Goal: Task Accomplishment & Management: Use online tool/utility

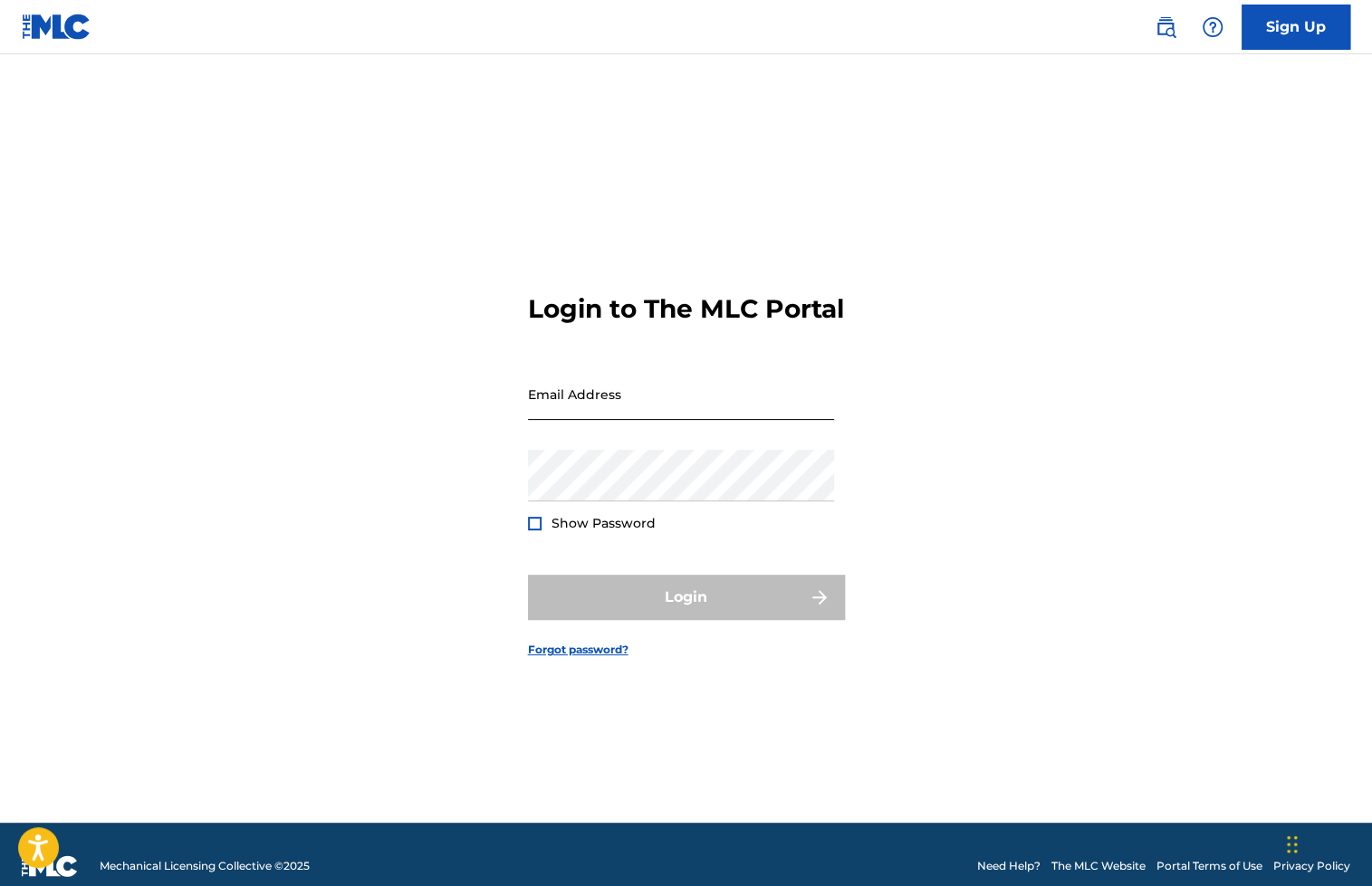
click at [633, 402] on input "Email Address" at bounding box center [681, 394] width 306 height 52
type input "[EMAIL_ADDRESS][DOMAIN_NAME]"
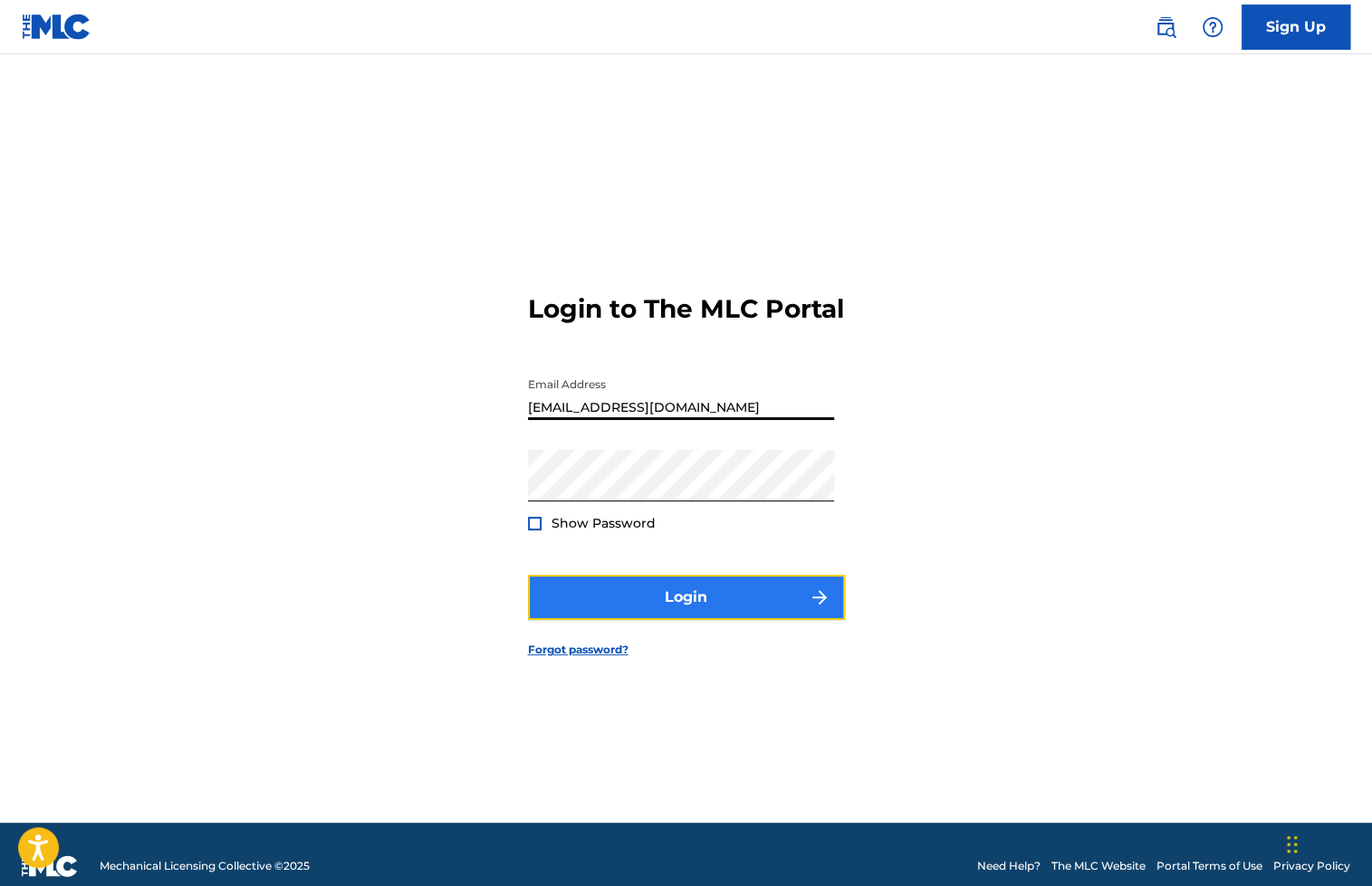
click at [673, 616] on button "Login" at bounding box center [686, 598] width 317 height 45
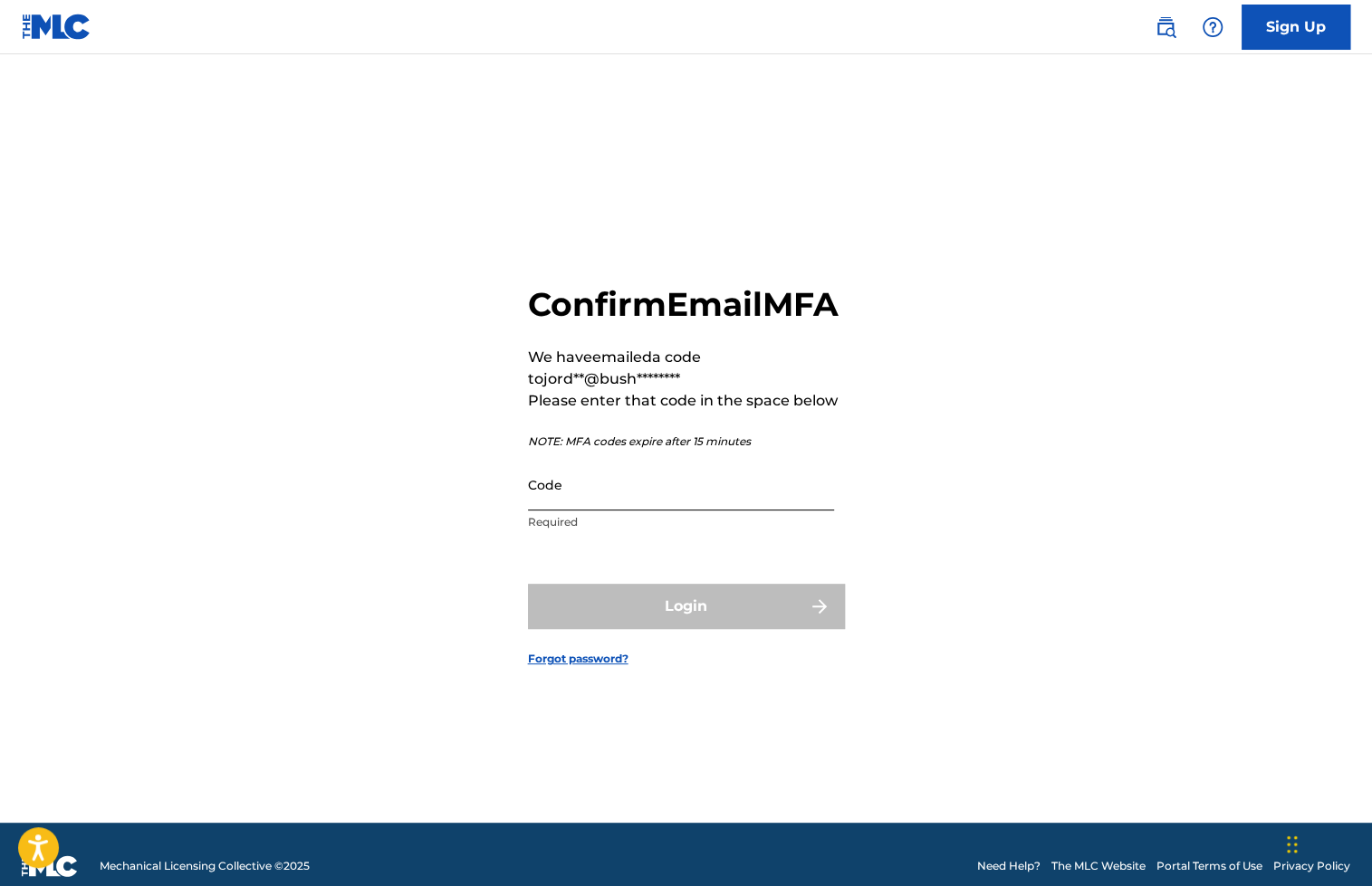
click at [634, 505] on input "Code" at bounding box center [681, 484] width 306 height 52
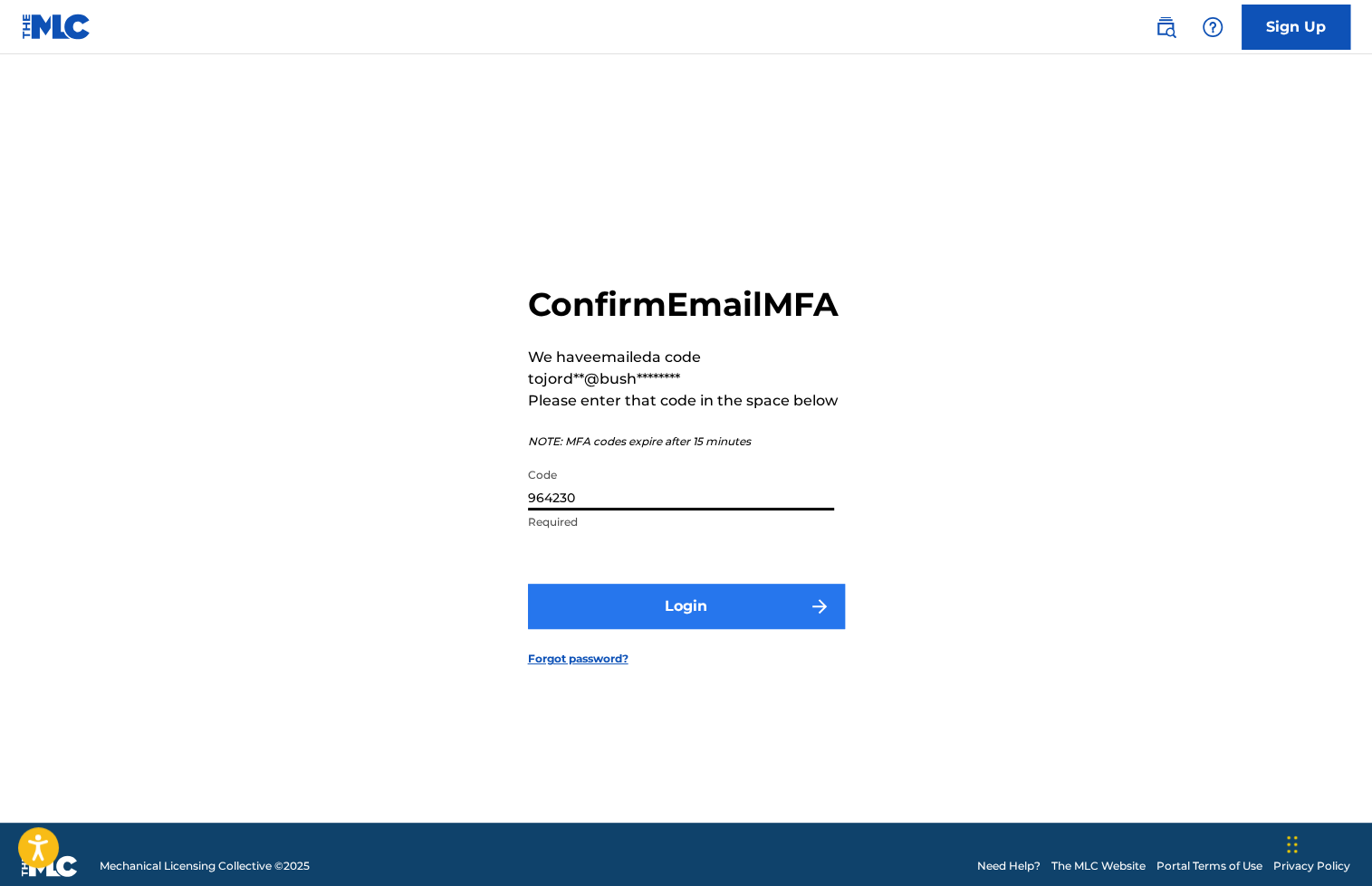
type input "964230"
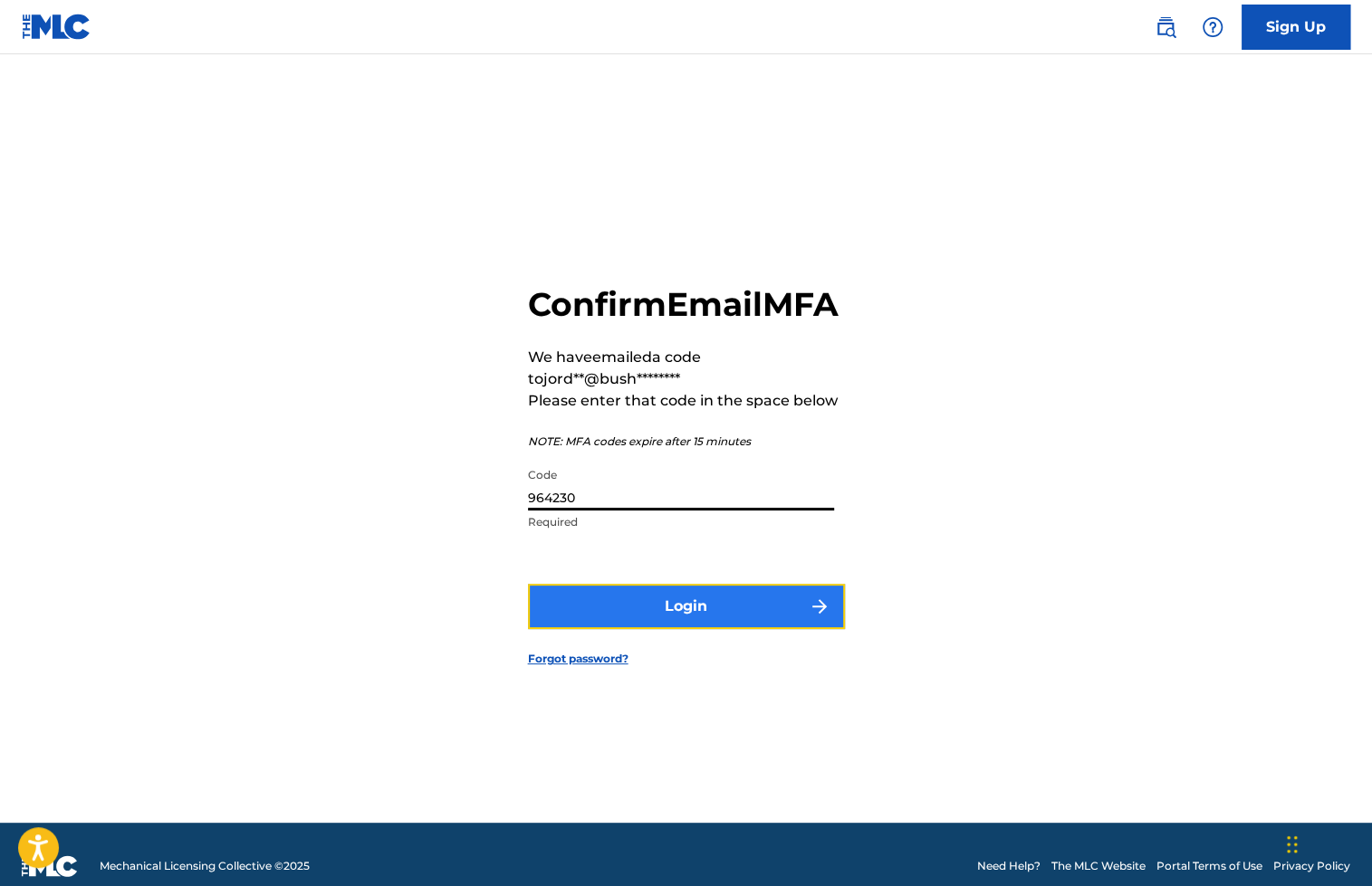
click at [750, 629] on button "Login" at bounding box center [686, 607] width 317 height 45
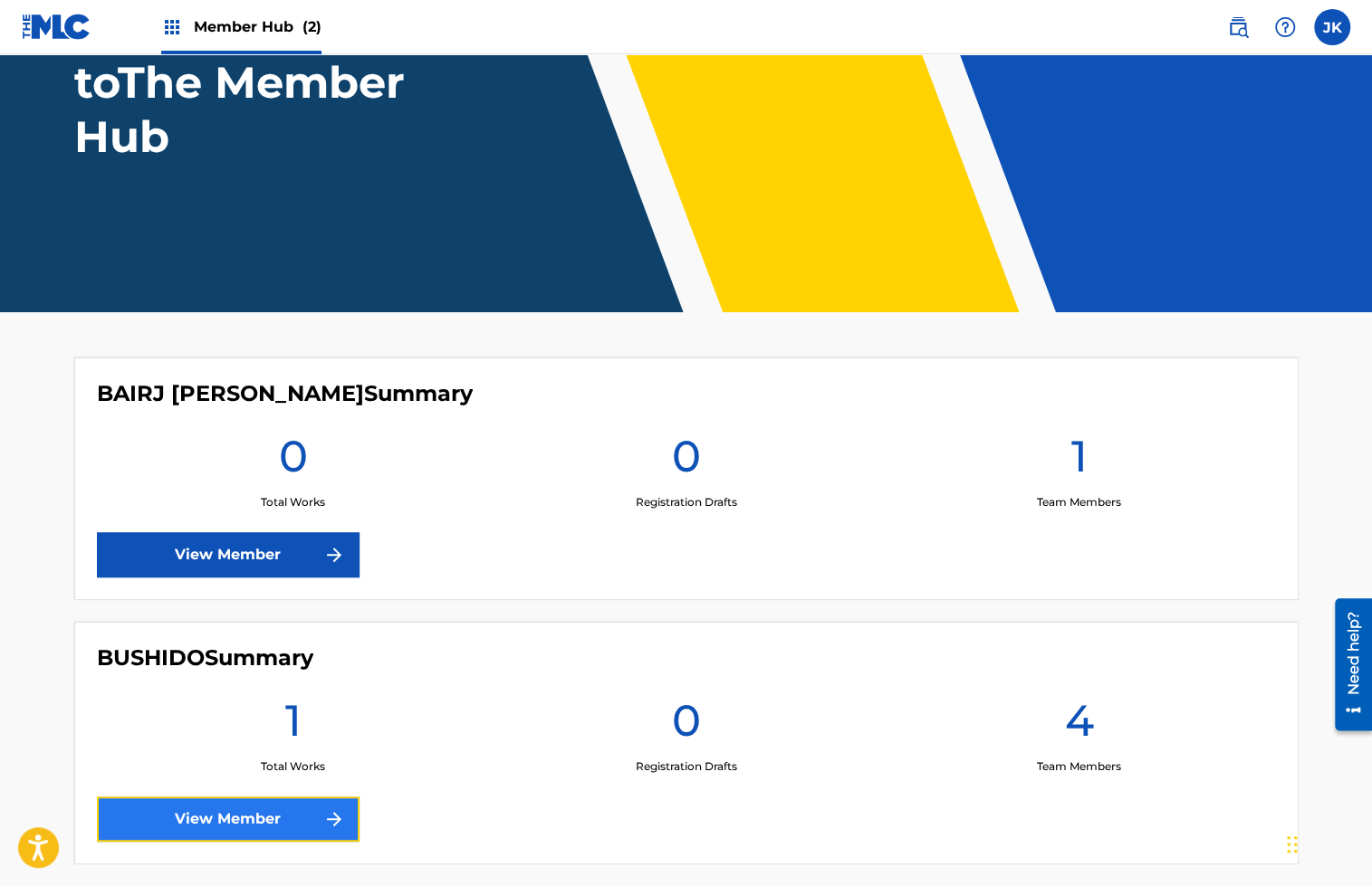
click at [272, 802] on link "View Member" at bounding box center [228, 820] width 263 height 45
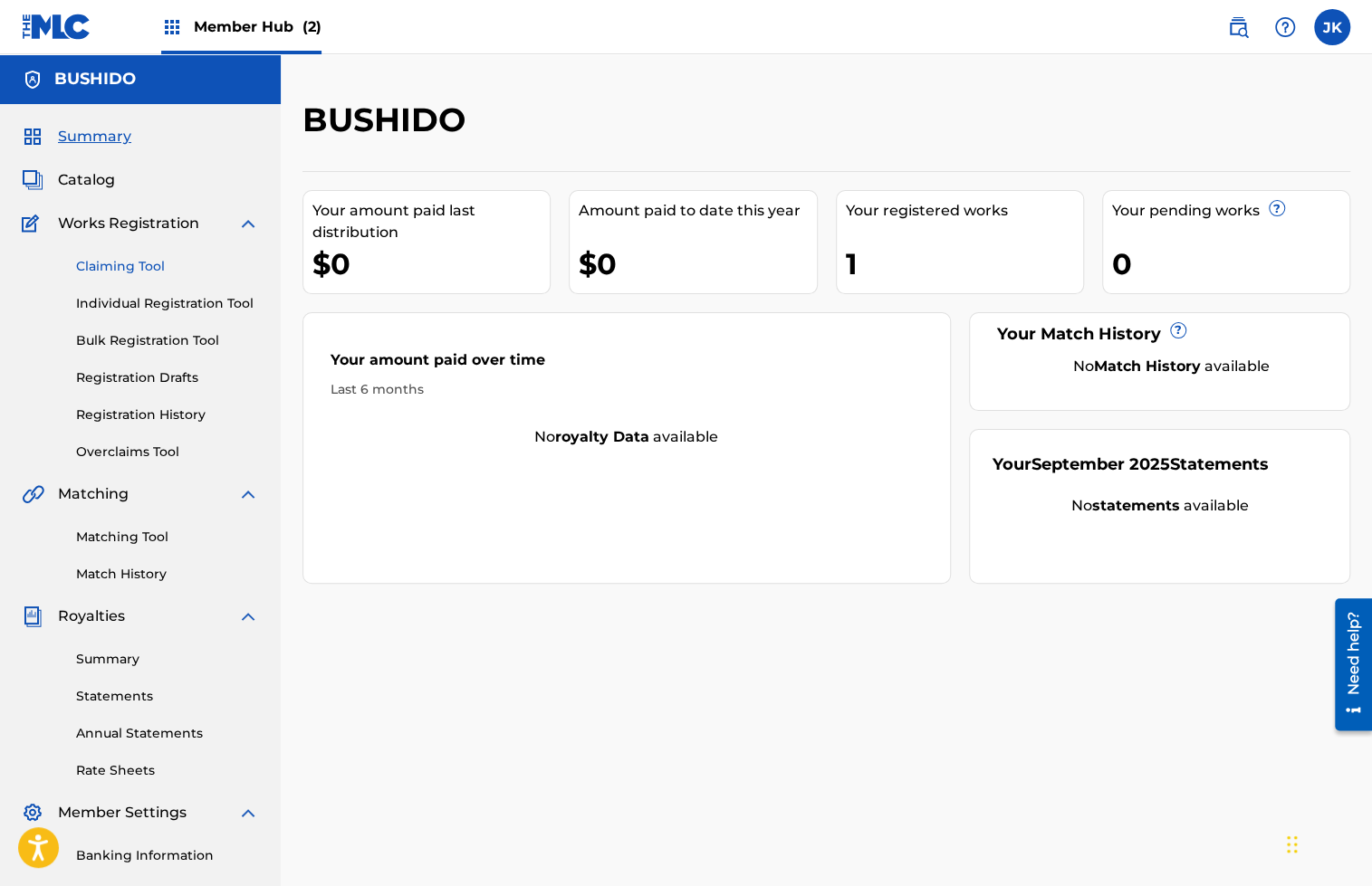
click at [143, 267] on link "Claiming Tool" at bounding box center [166, 267] width 182 height 19
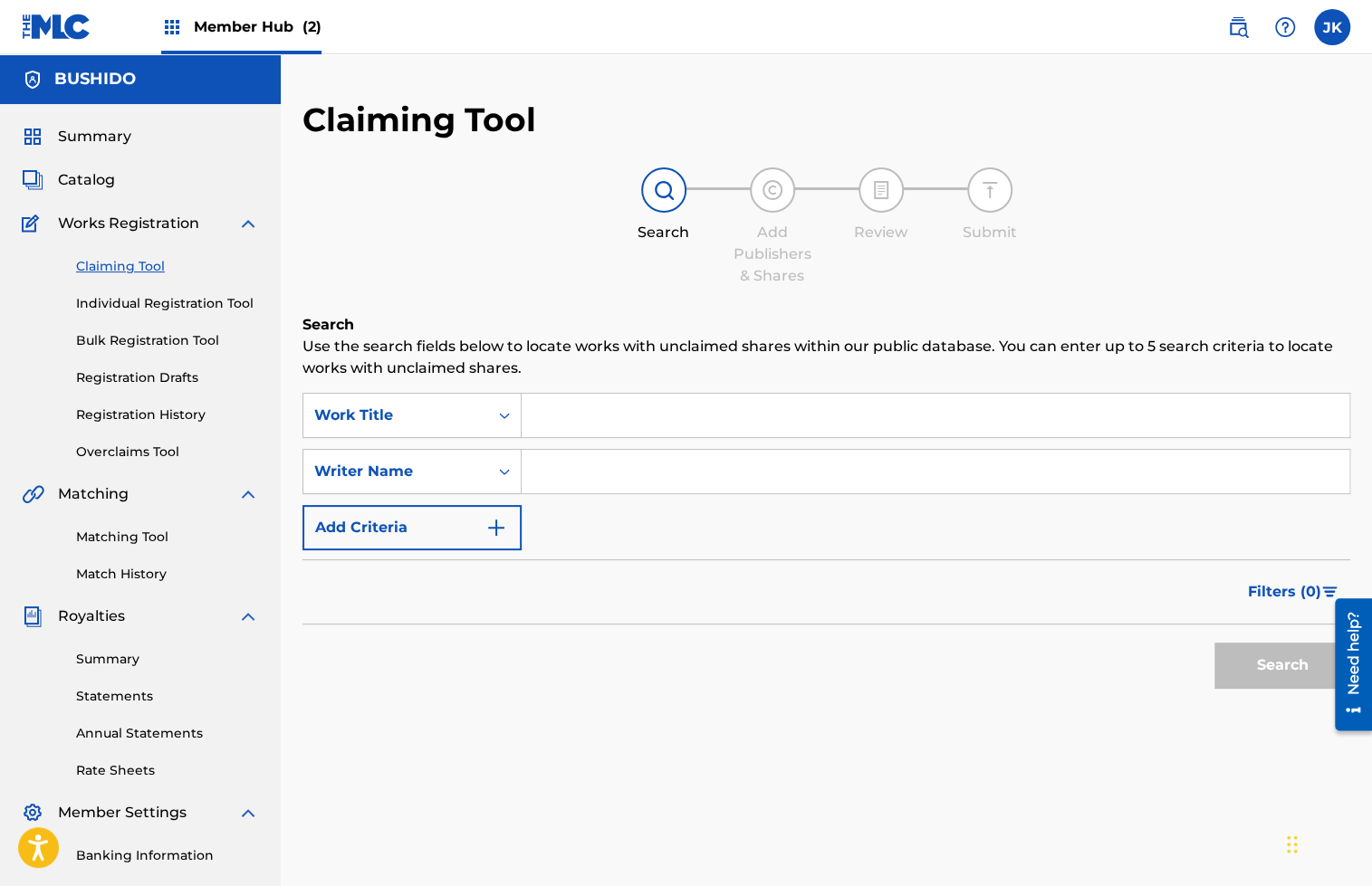
click at [553, 460] on input "Search Form" at bounding box center [935, 472] width 827 height 43
click at [589, 411] on input "Search Form" at bounding box center [935, 416] width 827 height 43
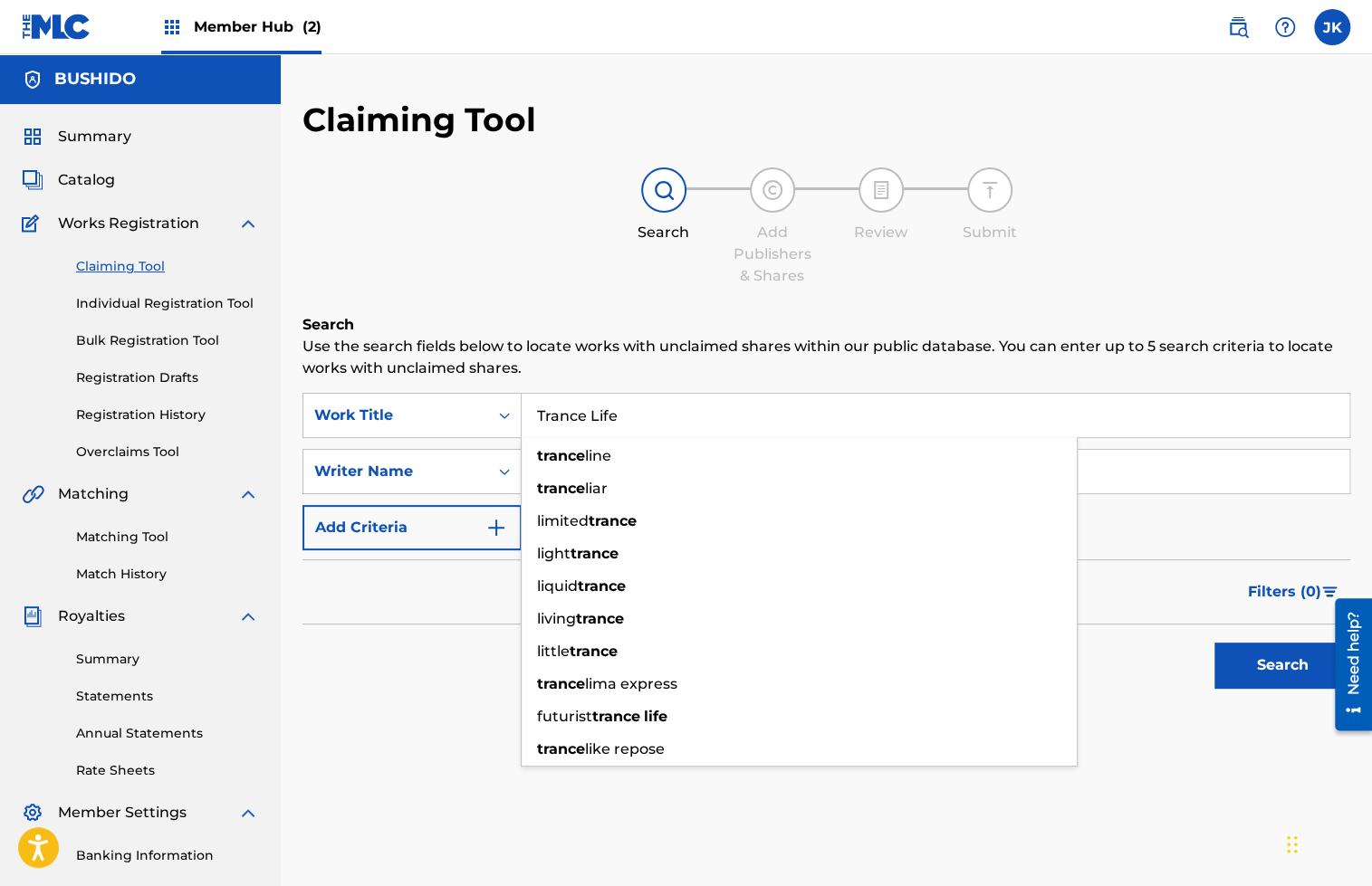
type input "Trance Life"
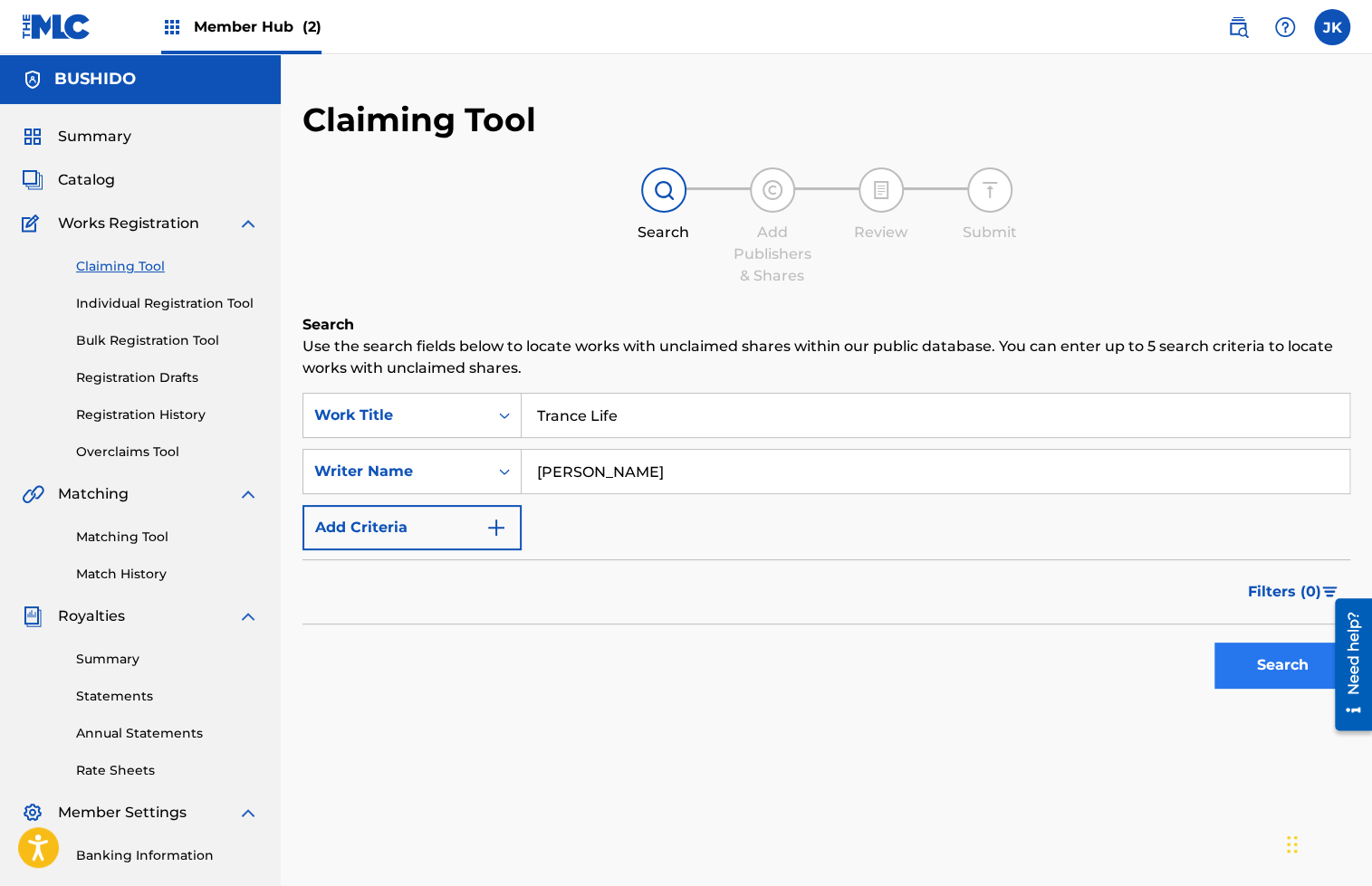
type input "[PERSON_NAME]"
click at [1230, 660] on button "Search" at bounding box center [1282, 666] width 136 height 45
drag, startPoint x: 736, startPoint y: 459, endPoint x: 550, endPoint y: 449, distance: 186.3
click at [553, 450] on input "[PERSON_NAME]" at bounding box center [935, 472] width 827 height 43
click at [633, 475] on input "[PERSON_NAME]" at bounding box center [935, 472] width 827 height 43
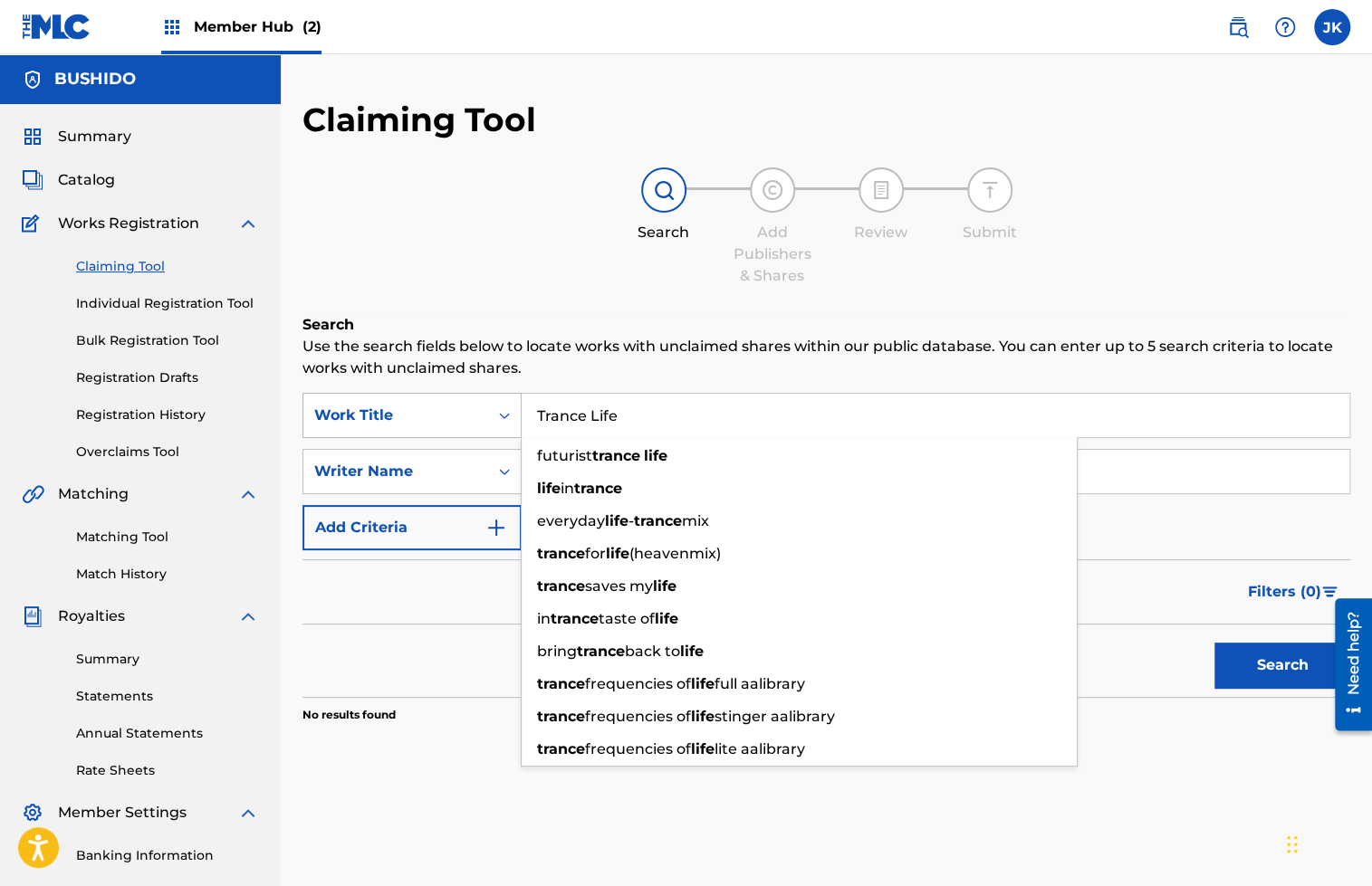
drag, startPoint x: 672, startPoint y: 426, endPoint x: 455, endPoint y: 414, distance: 217.3
click at [457, 416] on div "SearchWithCriteria7785f8d3-7f35-4212-8ebd-db6c1486acae Work Title Trance Life f…" at bounding box center [826, 416] width 1048 height 45
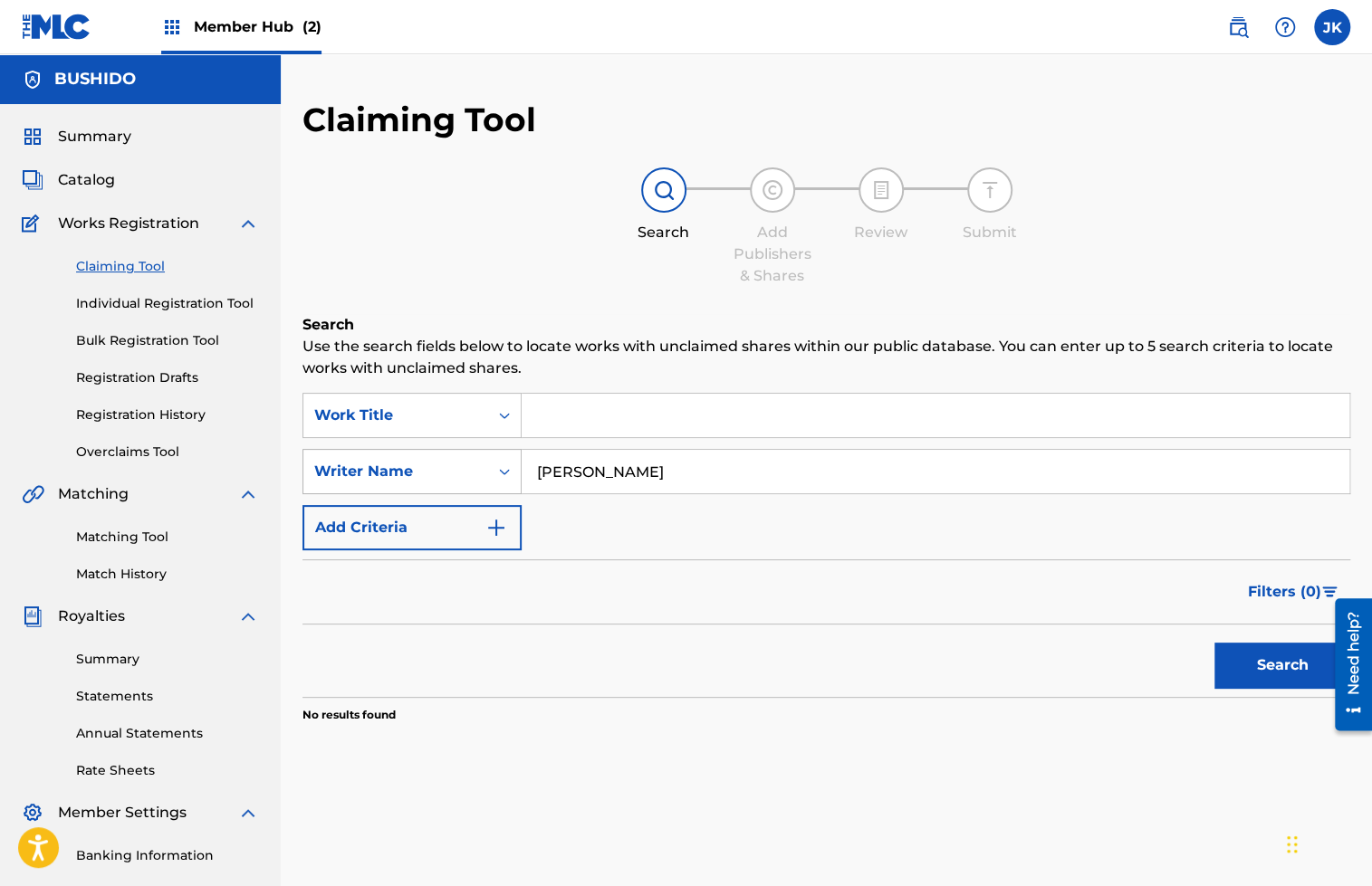
drag, startPoint x: 667, startPoint y: 471, endPoint x: 438, endPoint y: 471, distance: 229.0
click at [440, 471] on div "SearchWithCriteriae9b4747a-b7c7-4491-929c-2011a3254180 Writer Name [PERSON_NAME]" at bounding box center [826, 472] width 1048 height 45
click at [1247, 651] on button "Search" at bounding box center [1282, 666] width 136 height 45
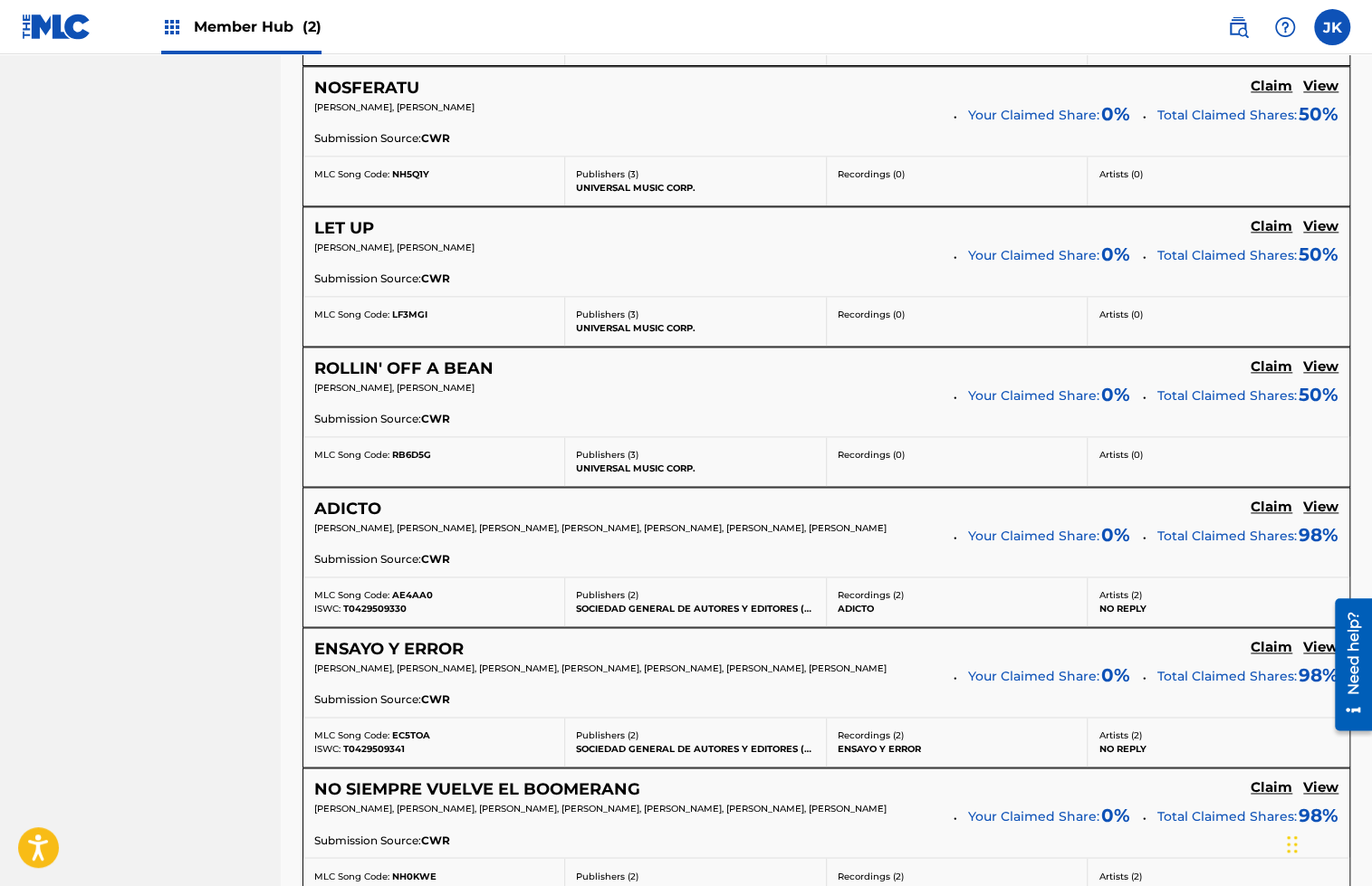
scroll to position [1349, 0]
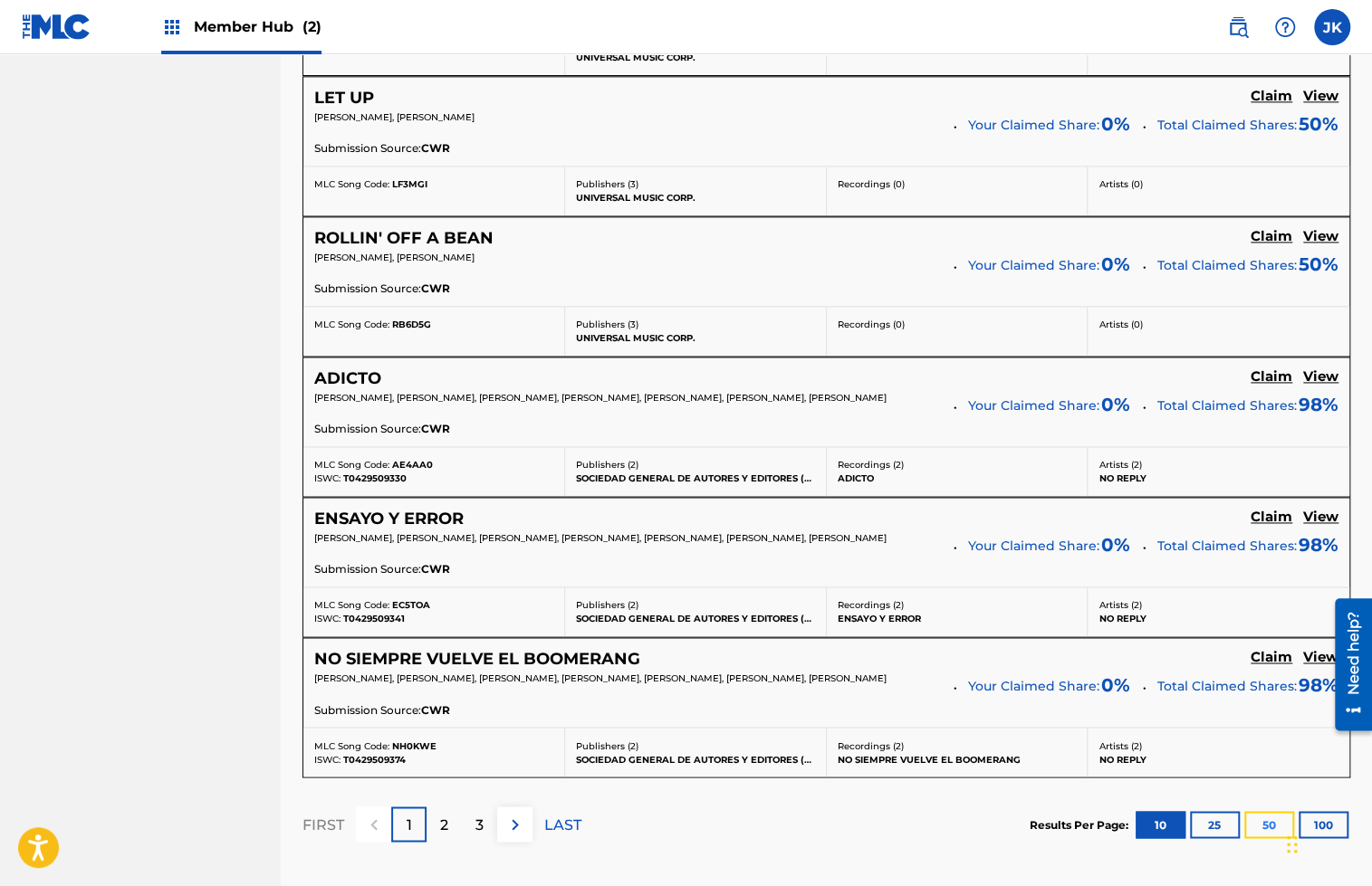
click at [1269, 823] on button "50" at bounding box center [1269, 825] width 50 height 27
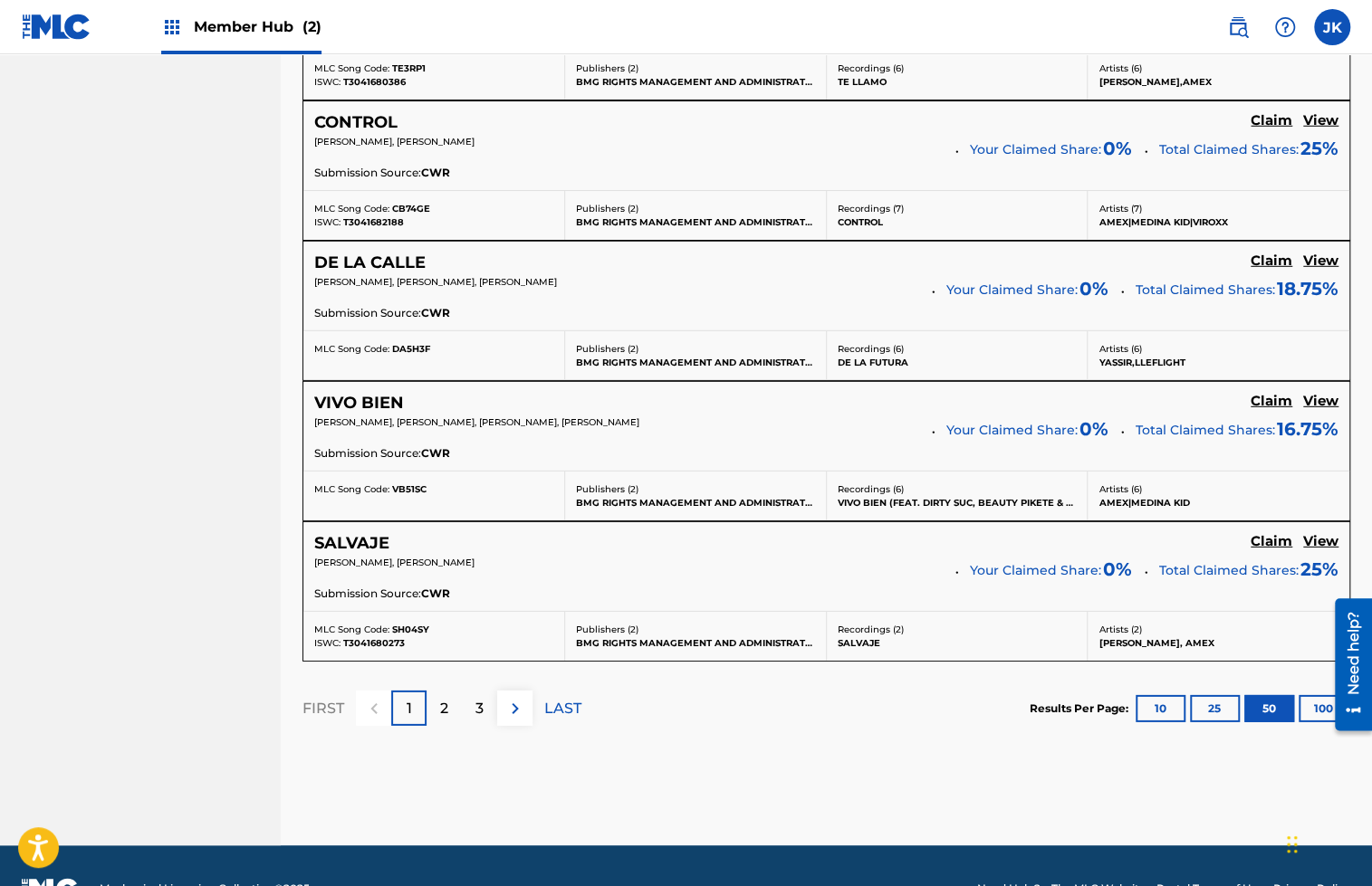
scroll to position [7088, 0]
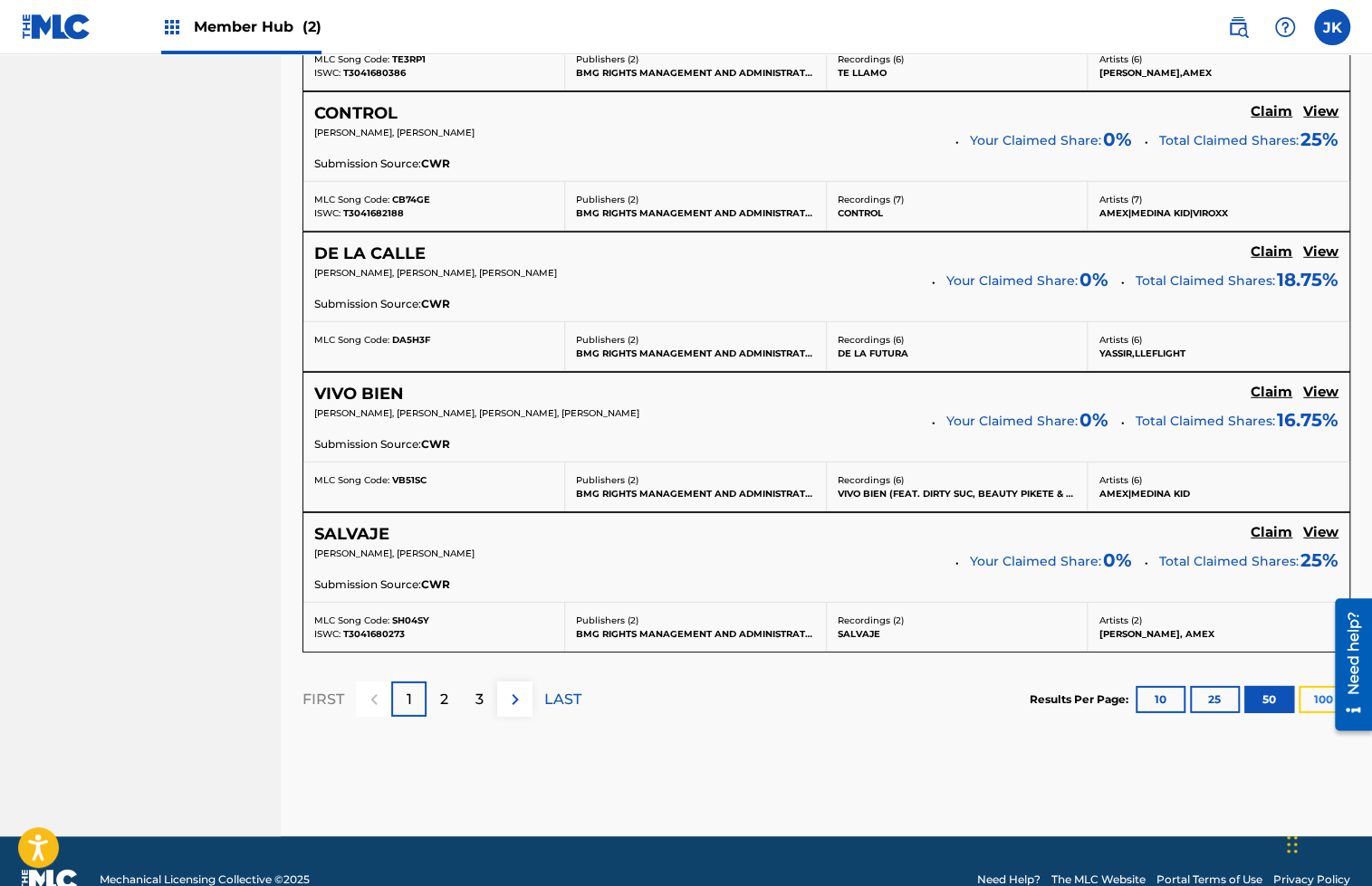
click at [1315, 686] on button "100" at bounding box center [1323, 700] width 50 height 27
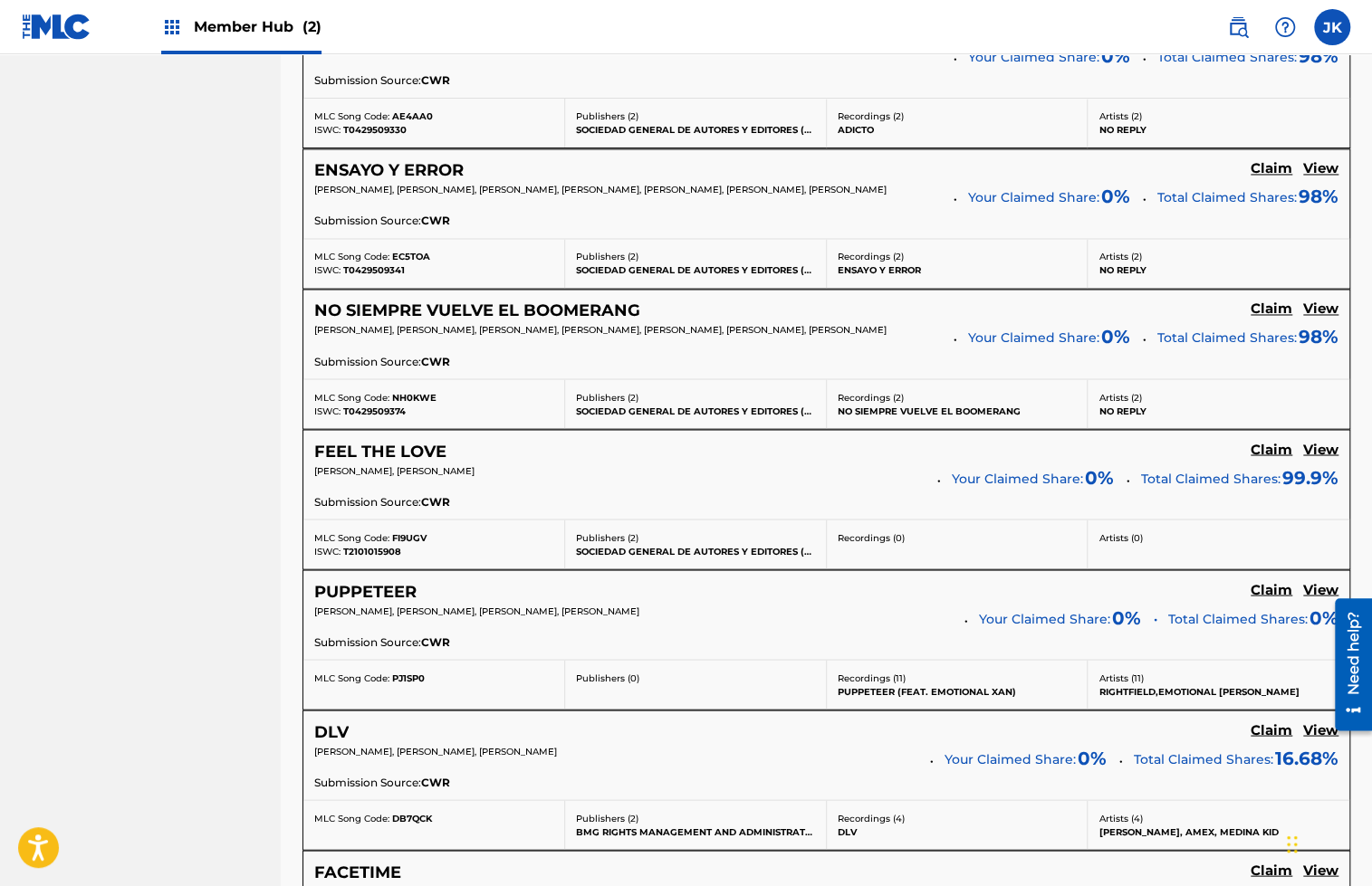
scroll to position [0, 0]
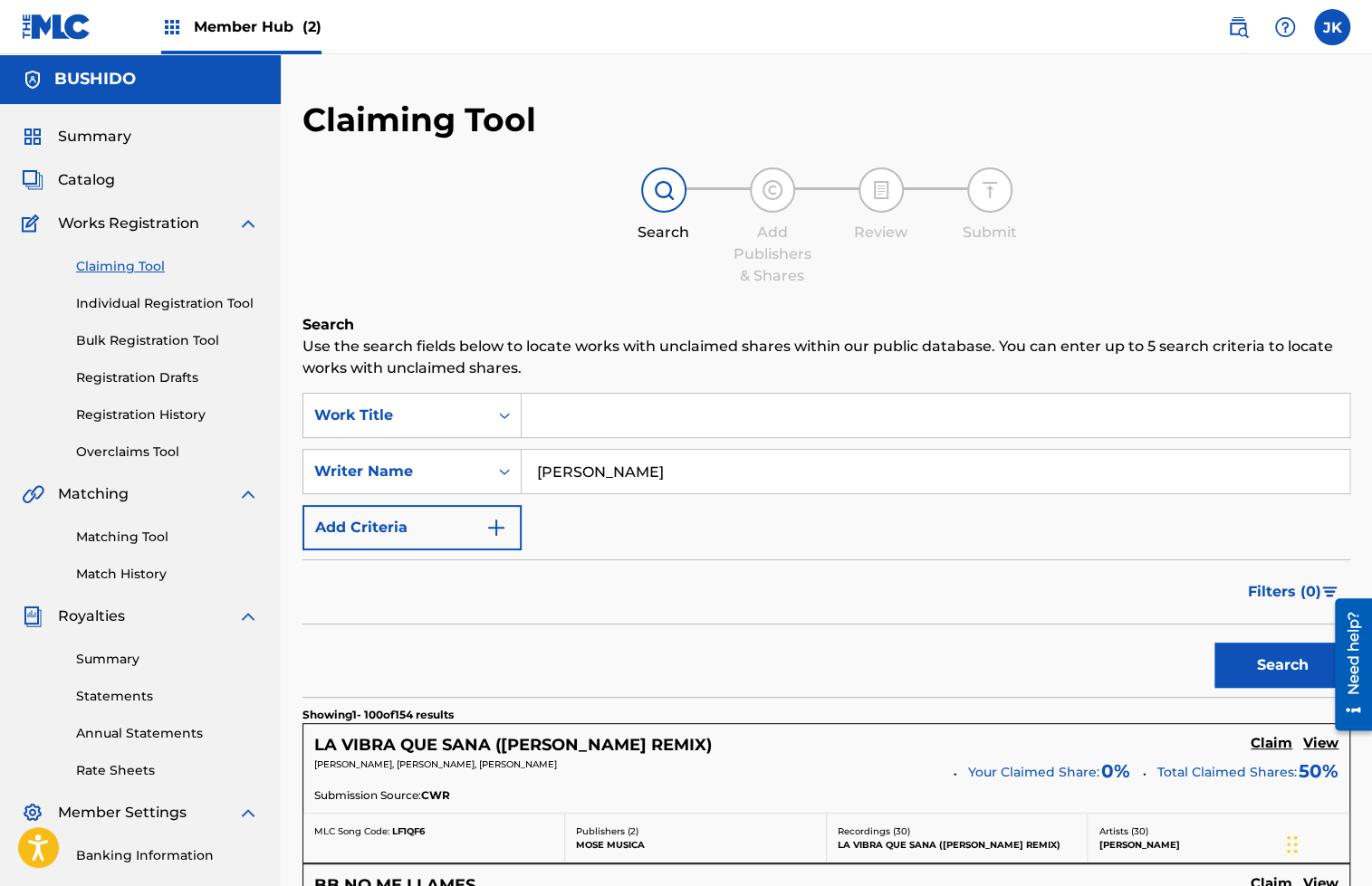
click at [650, 415] on input "Search Form" at bounding box center [935, 416] width 827 height 43
click at [1214, 643] on button "Search" at bounding box center [1282, 666] width 136 height 45
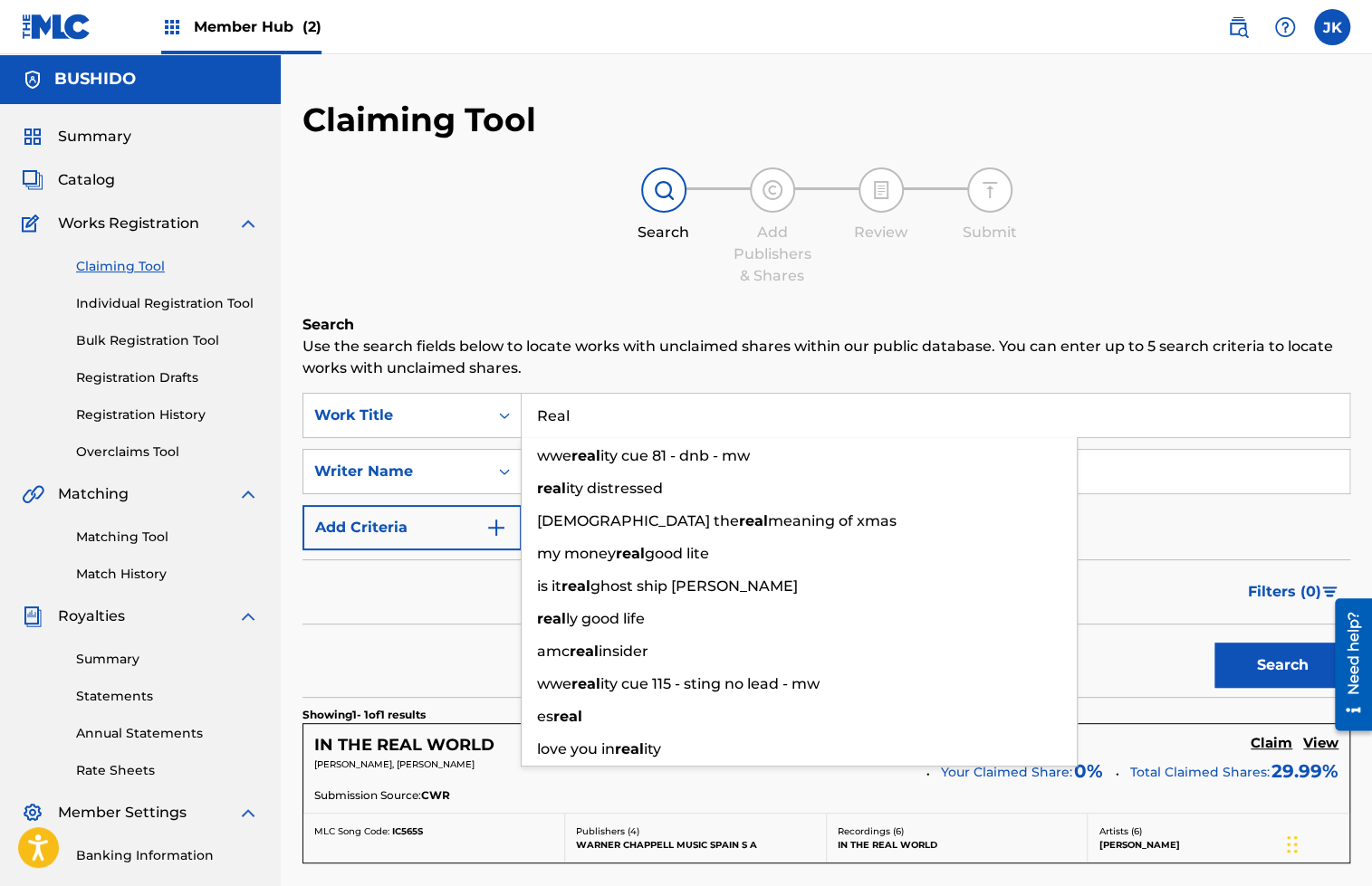
click at [342, 664] on div "Search" at bounding box center [826, 661] width 1048 height 73
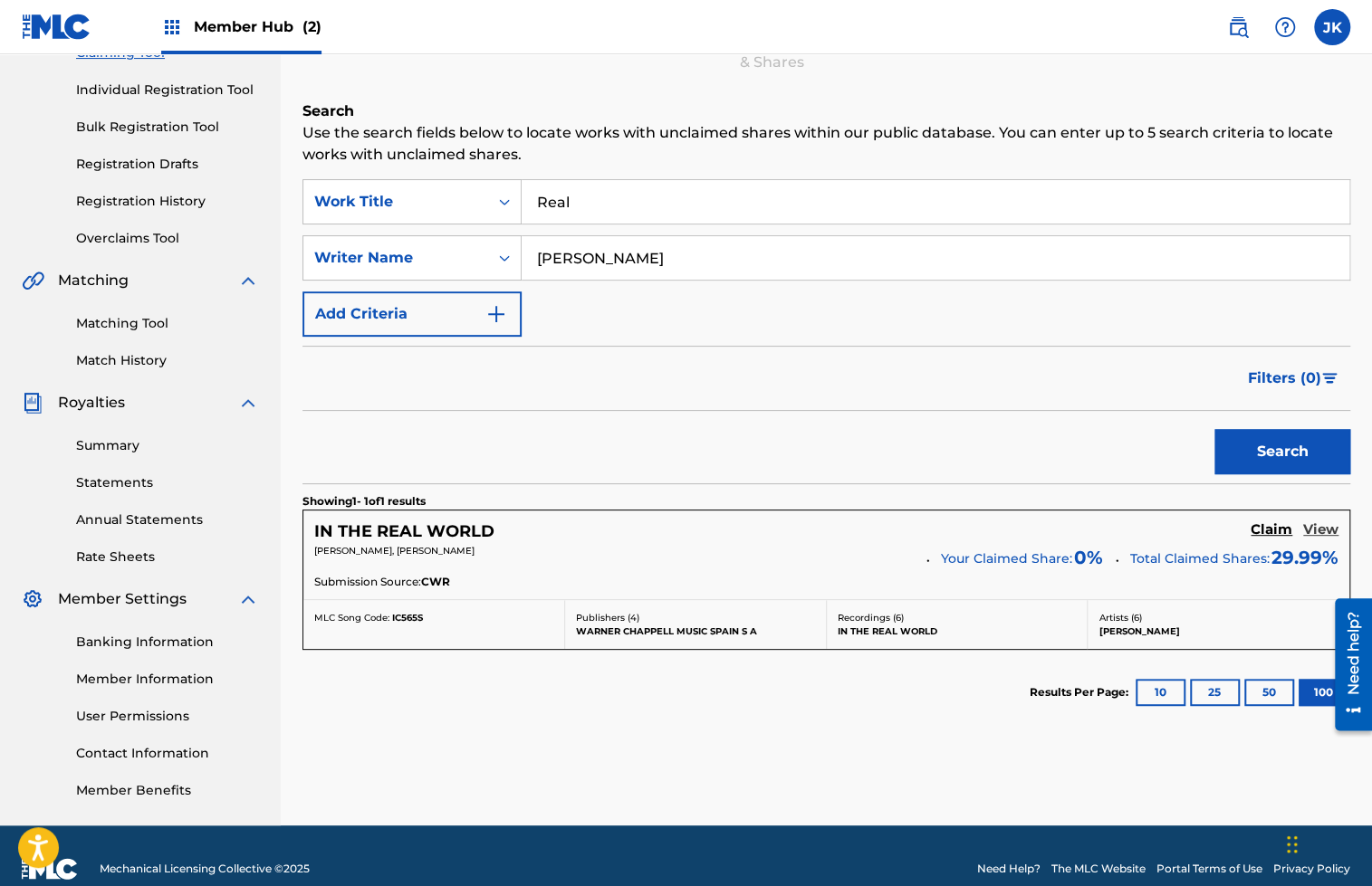
scroll to position [216, 0]
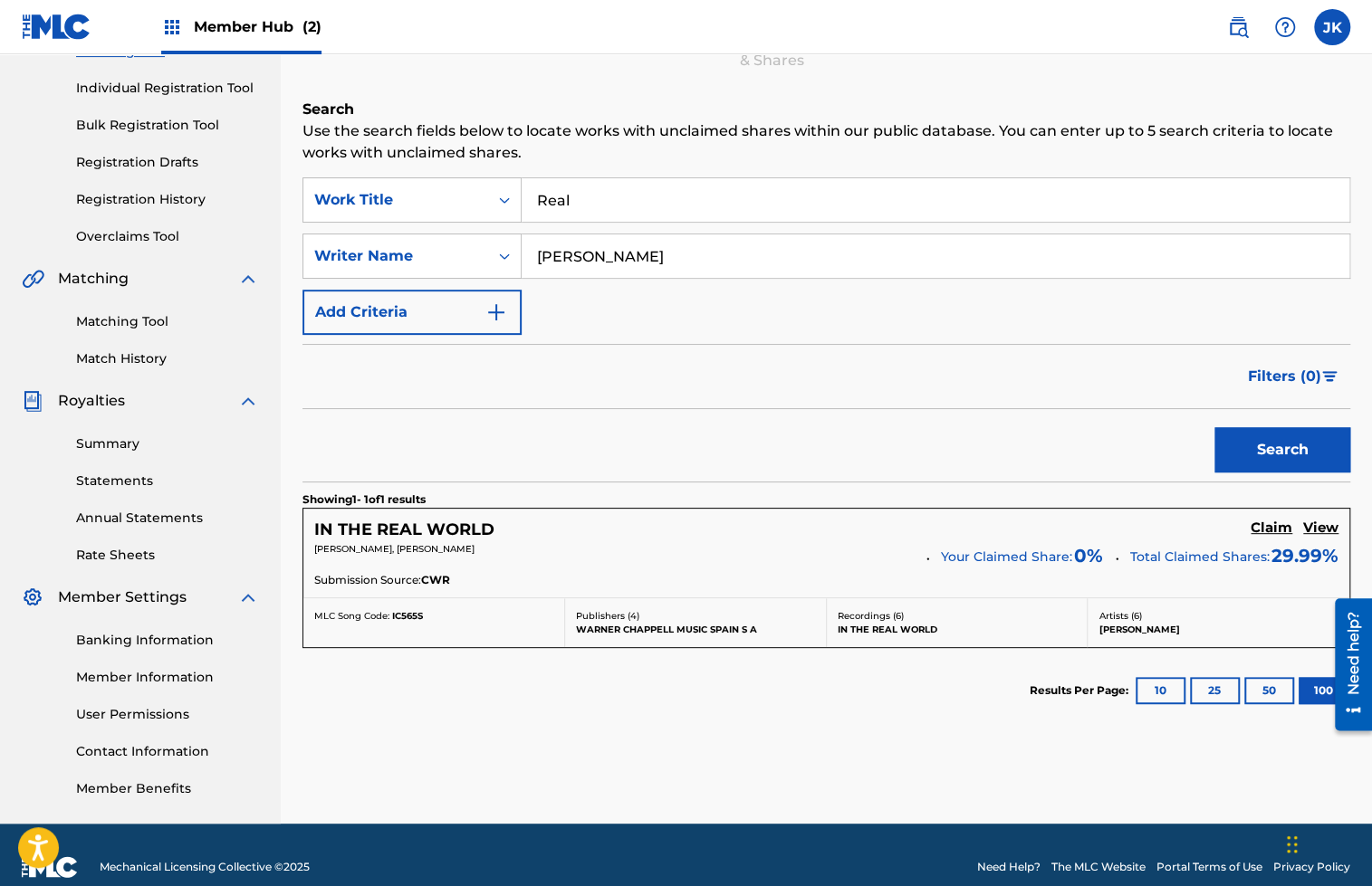
drag, startPoint x: 715, startPoint y: 207, endPoint x: 659, endPoint y: 164, distance: 70.6
click at [661, 164] on div "Search Use the search fields below to locate works with unclaimed shares within…" at bounding box center [826, 460] width 1048 height 725
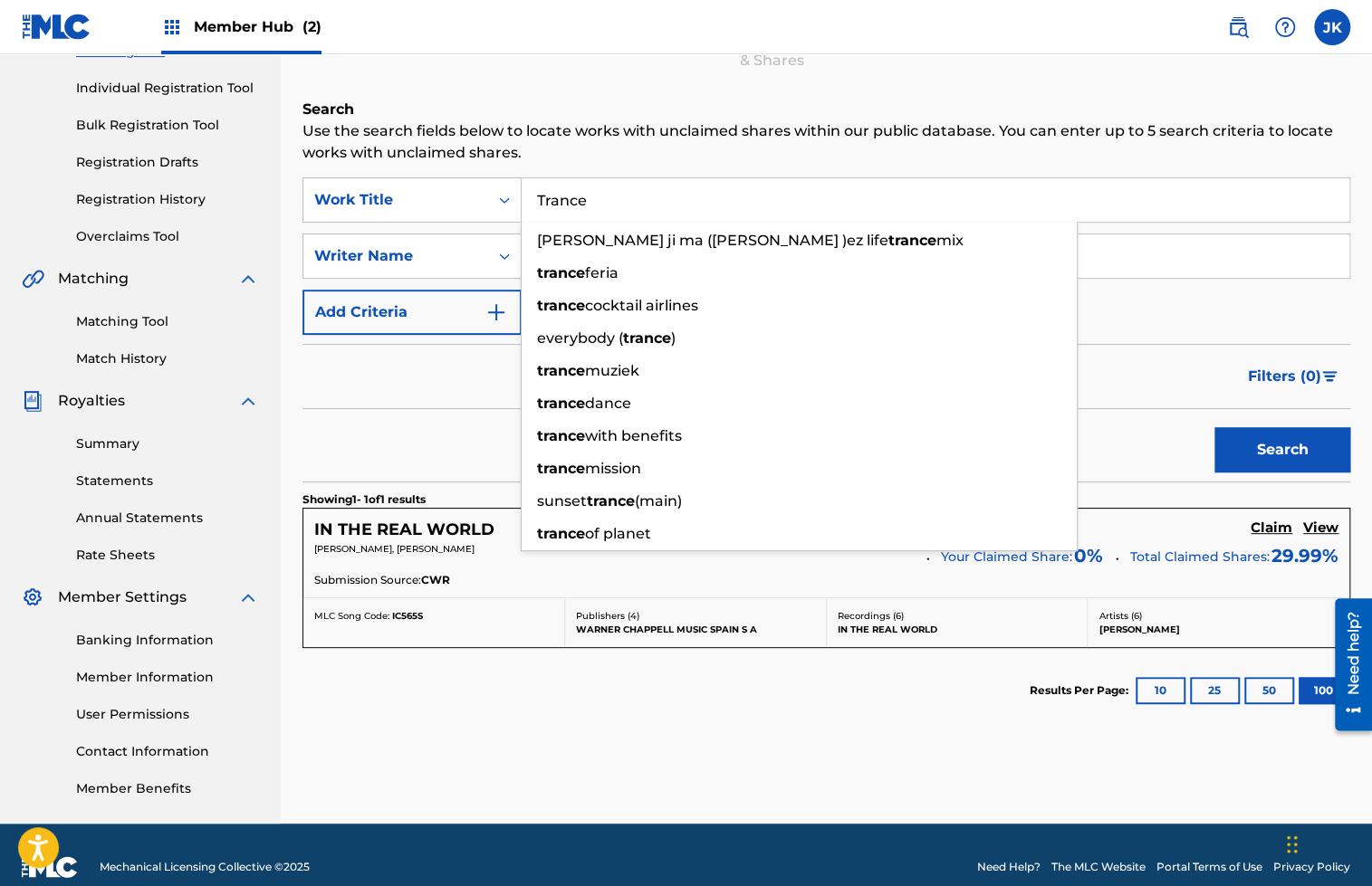
type input "Trance"
click at [1214, 427] on button "Search" at bounding box center [1282, 450] width 136 height 45
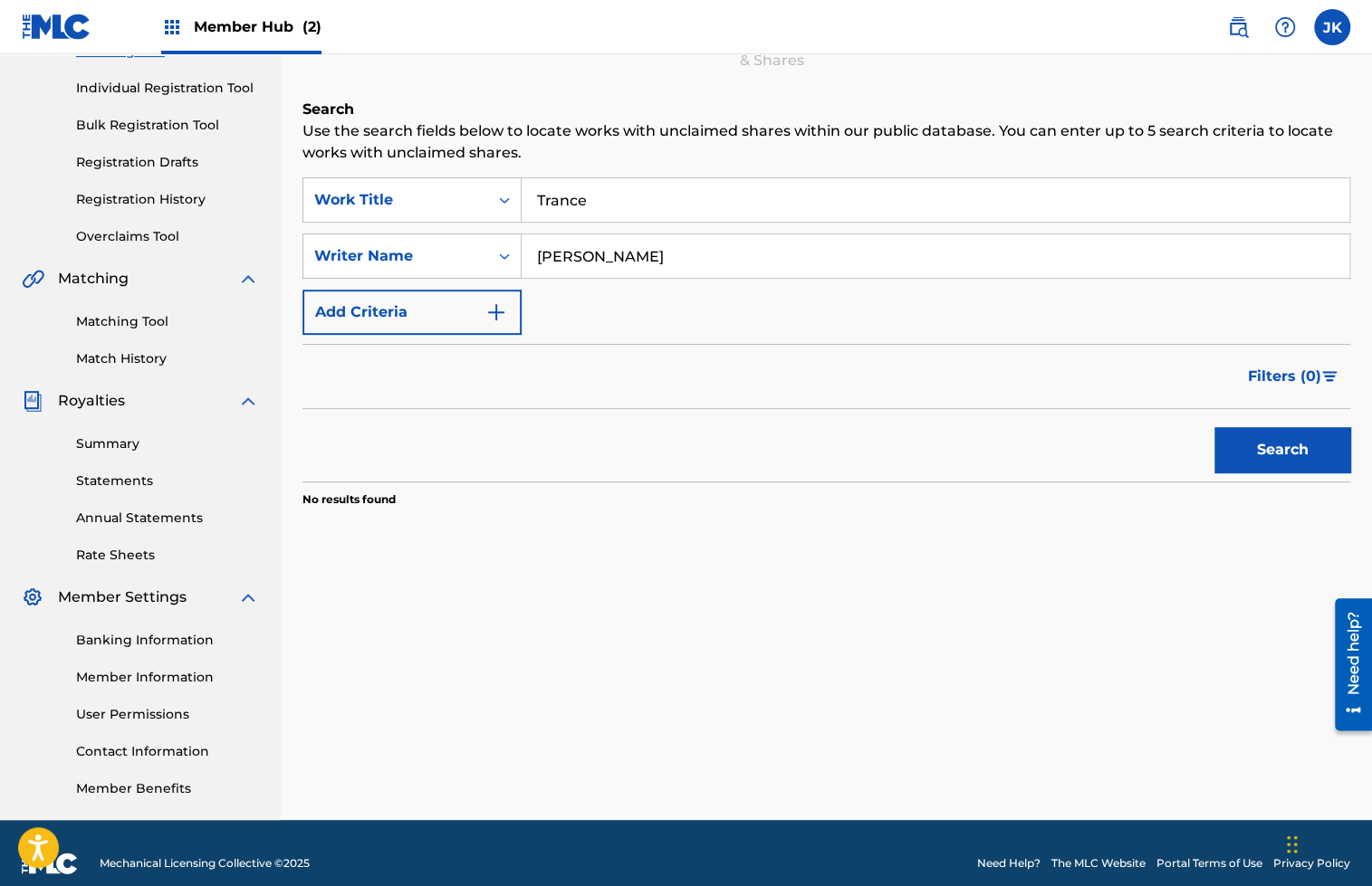
click at [426, 414] on div "Search" at bounding box center [826, 445] width 1048 height 73
drag, startPoint x: 669, startPoint y: 196, endPoint x: 492, endPoint y: 196, distance: 177.0
click at [494, 196] on div "SearchWithCriteria7785f8d3-7f35-4212-8ebd-db6c1486acae Work Title Trance" at bounding box center [826, 200] width 1048 height 45
click at [1263, 437] on button "Search" at bounding box center [1282, 450] width 136 height 45
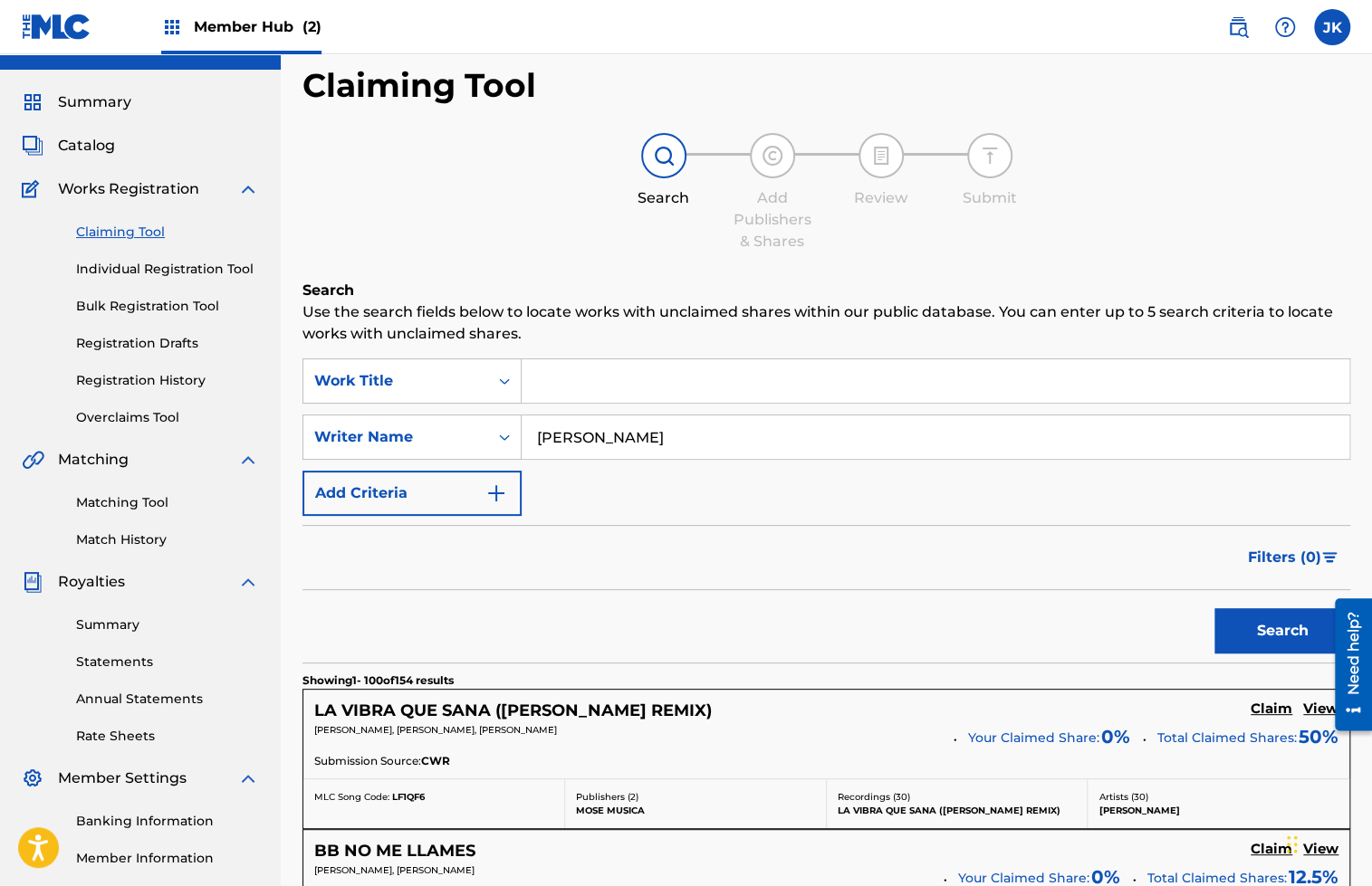
scroll to position [38, 0]
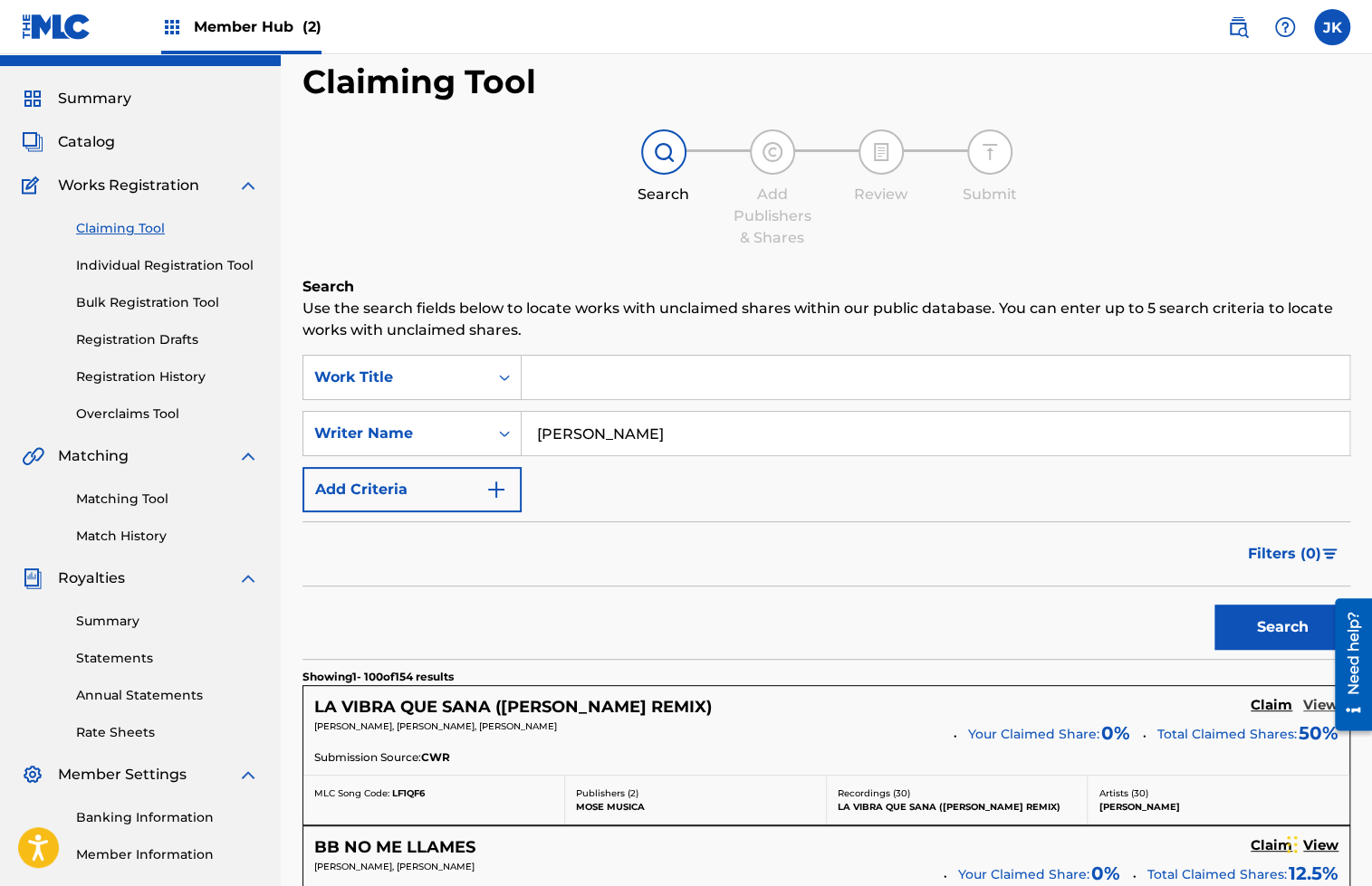
click at [1314, 707] on h5 "View" at bounding box center [1320, 705] width 35 height 17
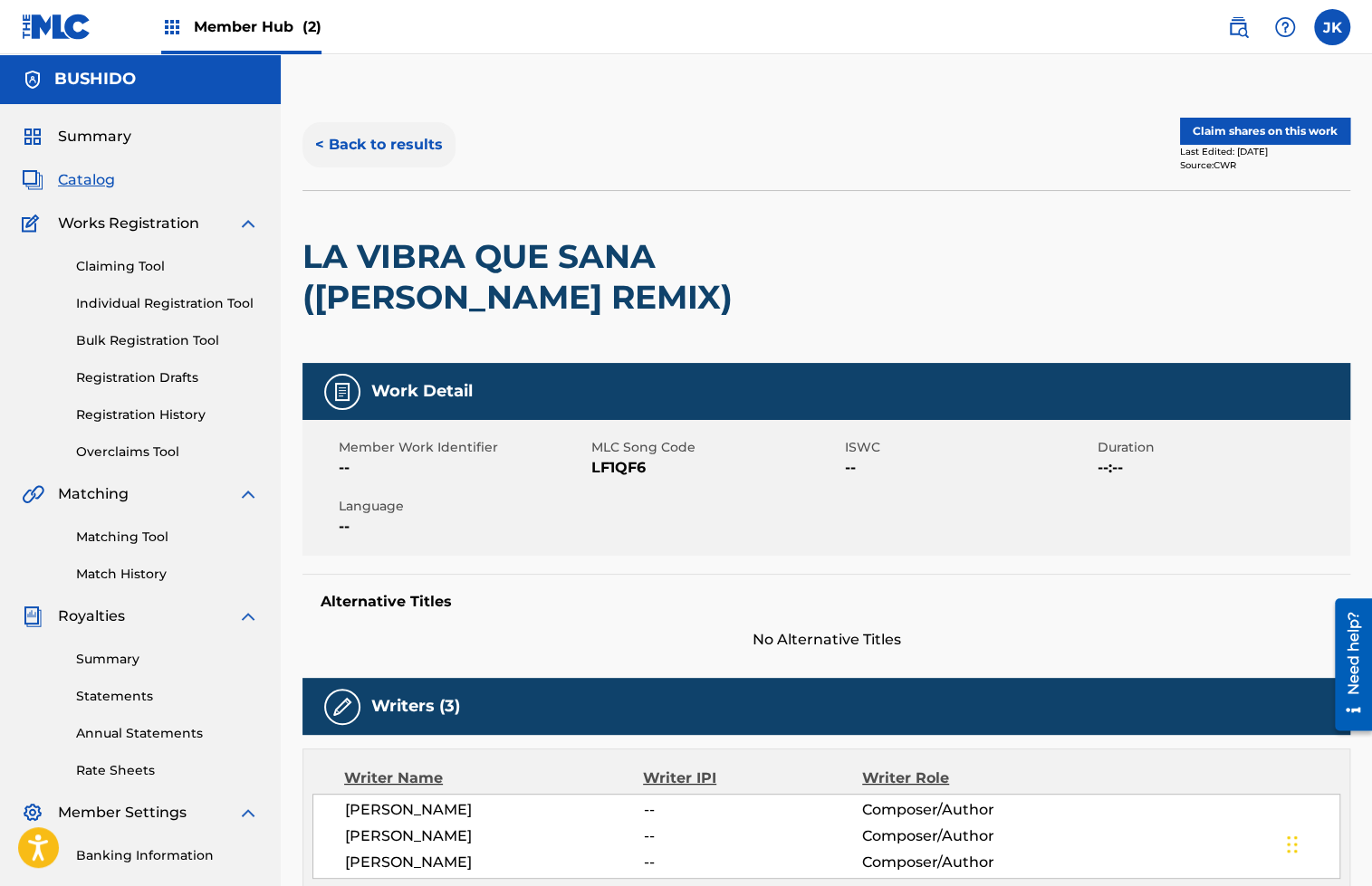
click at [359, 148] on button "< Back to results" at bounding box center [379, 145] width 153 height 45
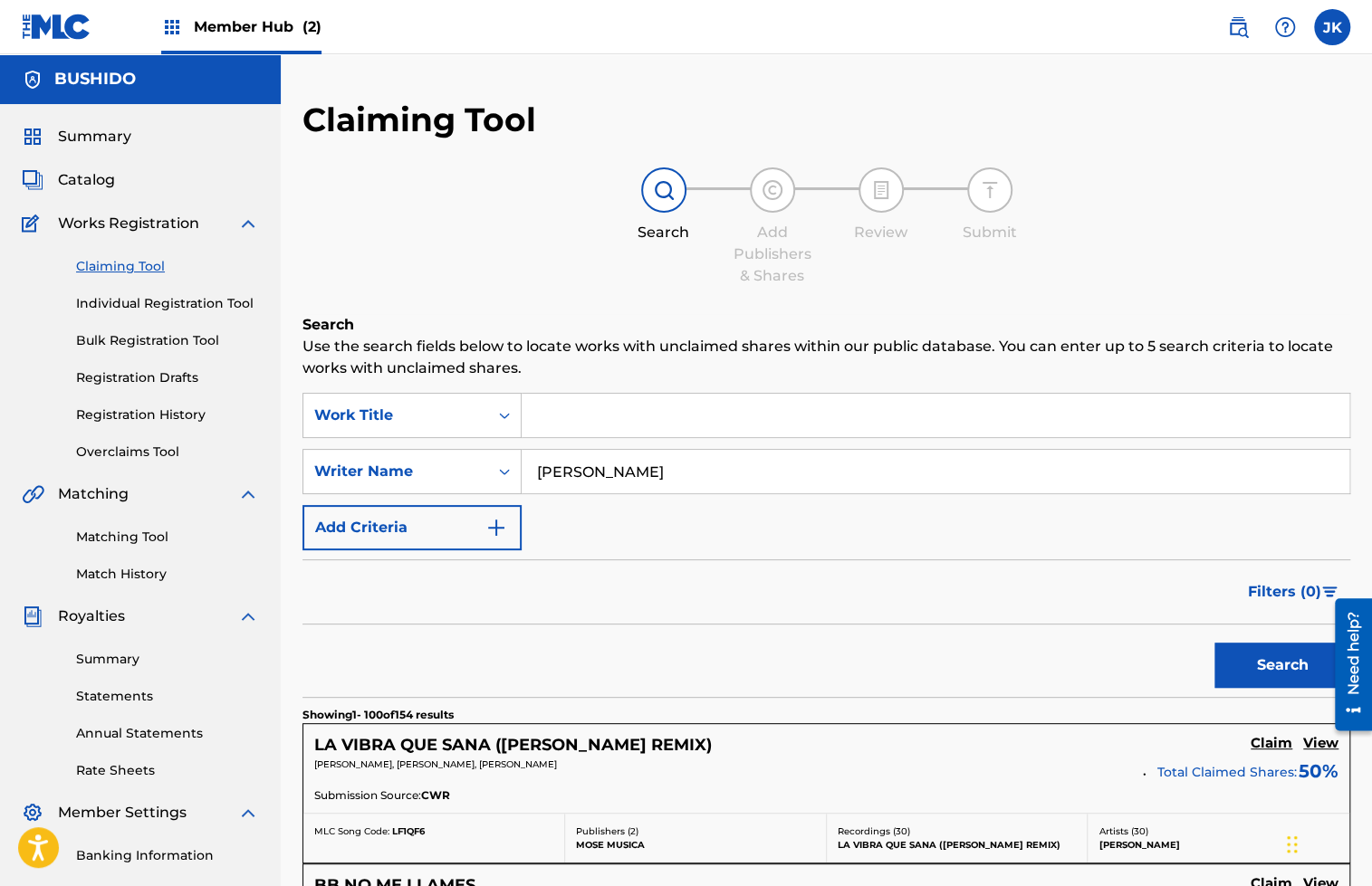
click at [757, 474] on input "[PERSON_NAME]" at bounding box center [935, 472] width 827 height 43
click at [833, 427] on input "Search Form" at bounding box center [935, 416] width 827 height 43
drag, startPoint x: 794, startPoint y: 462, endPoint x: 738, endPoint y: 392, distance: 89.6
click at [738, 394] on div "SearchWithCriteria7785f8d3-7f35-4212-8ebd-db6c1486acae Work Title SearchWithCri…" at bounding box center [826, 472] width 1048 height 158
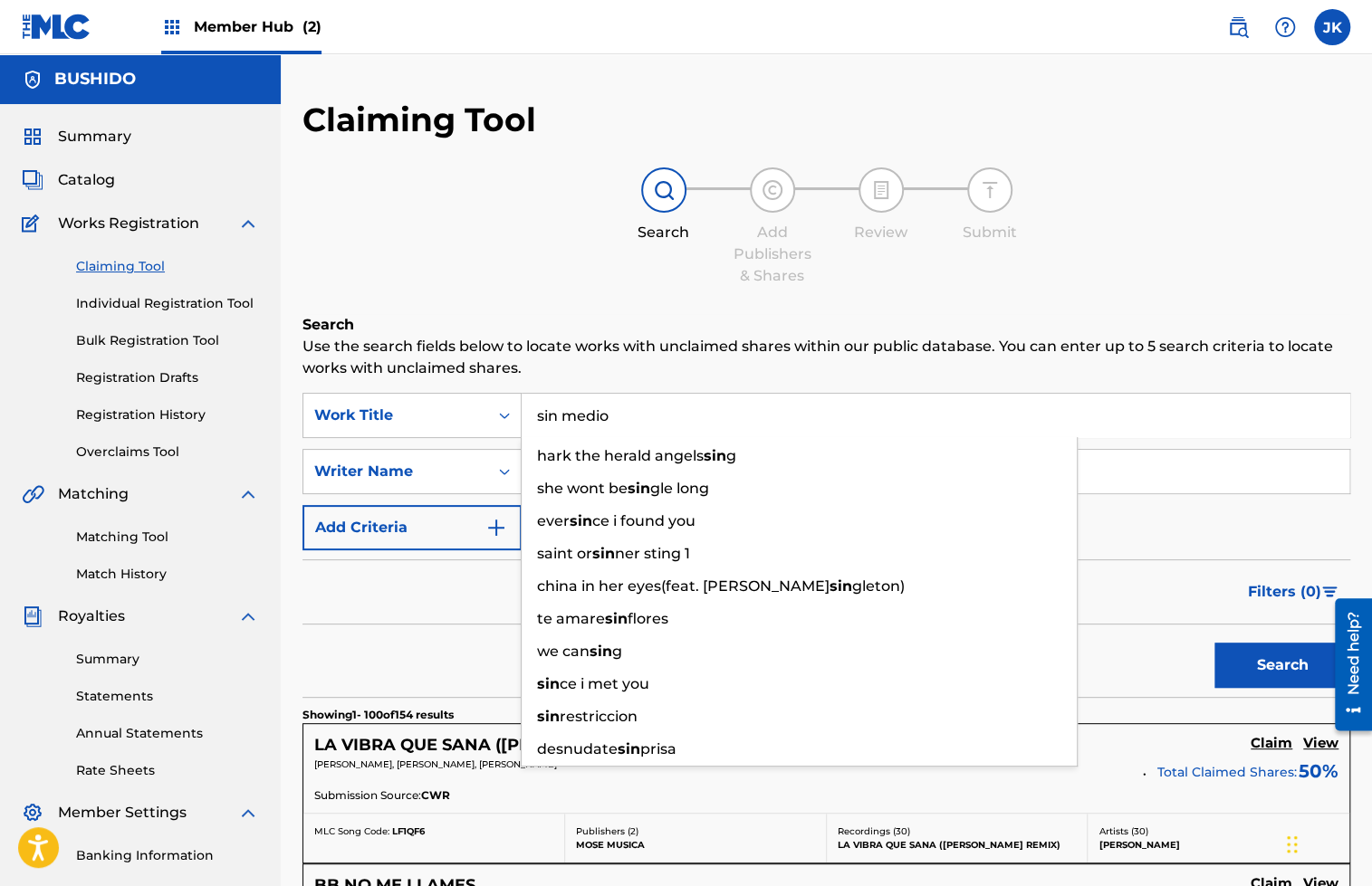
type input "sin medio"
click at [1214, 643] on button "Search" at bounding box center [1282, 666] width 136 height 45
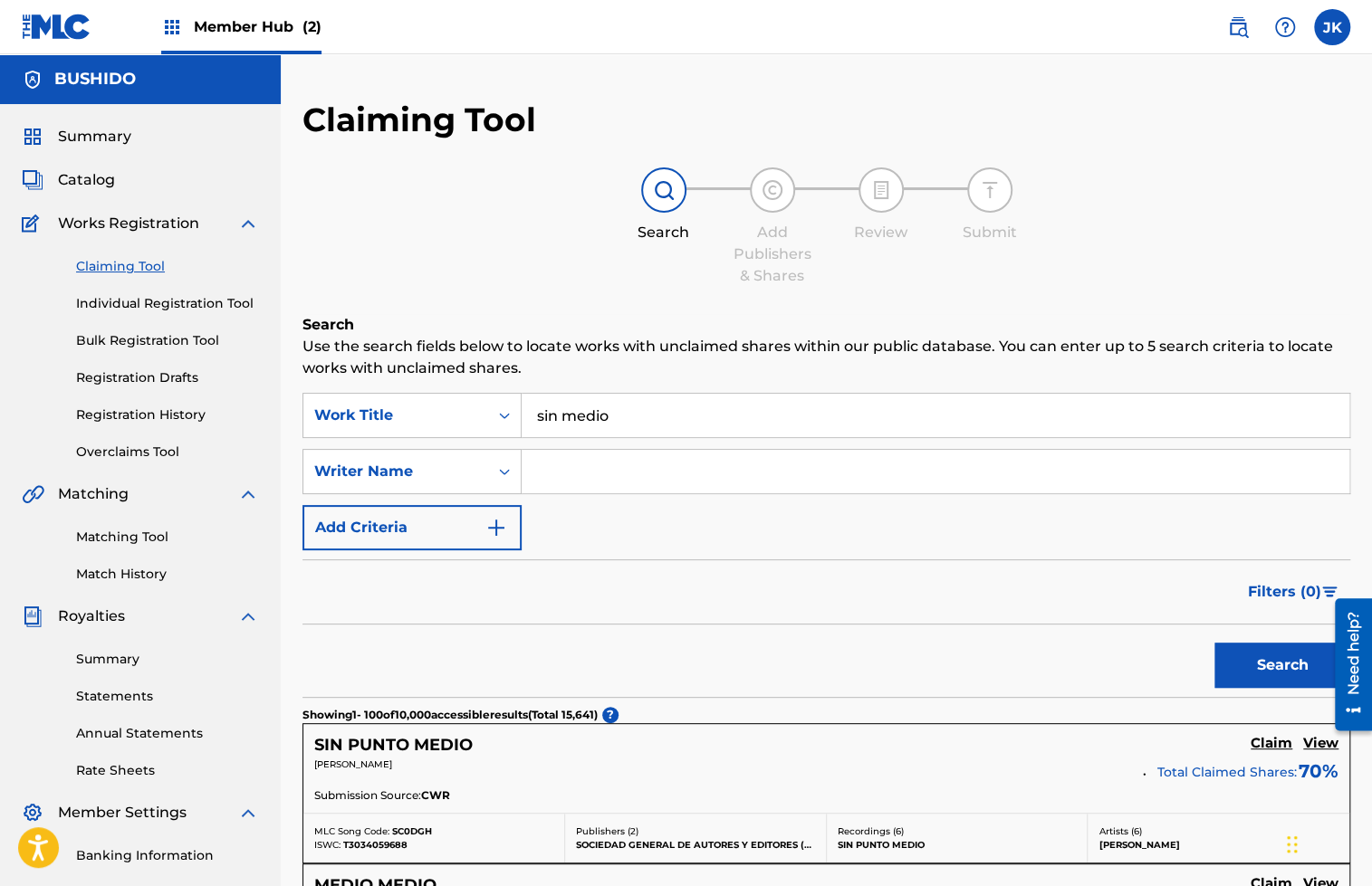
click at [621, 258] on div "Search Add Publishers & Shares Review Submit" at bounding box center [826, 227] width 1048 height 119
click at [606, 465] on input "Search Form" at bounding box center [935, 472] width 827 height 43
click at [1214, 643] on button "Search" at bounding box center [1282, 666] width 136 height 45
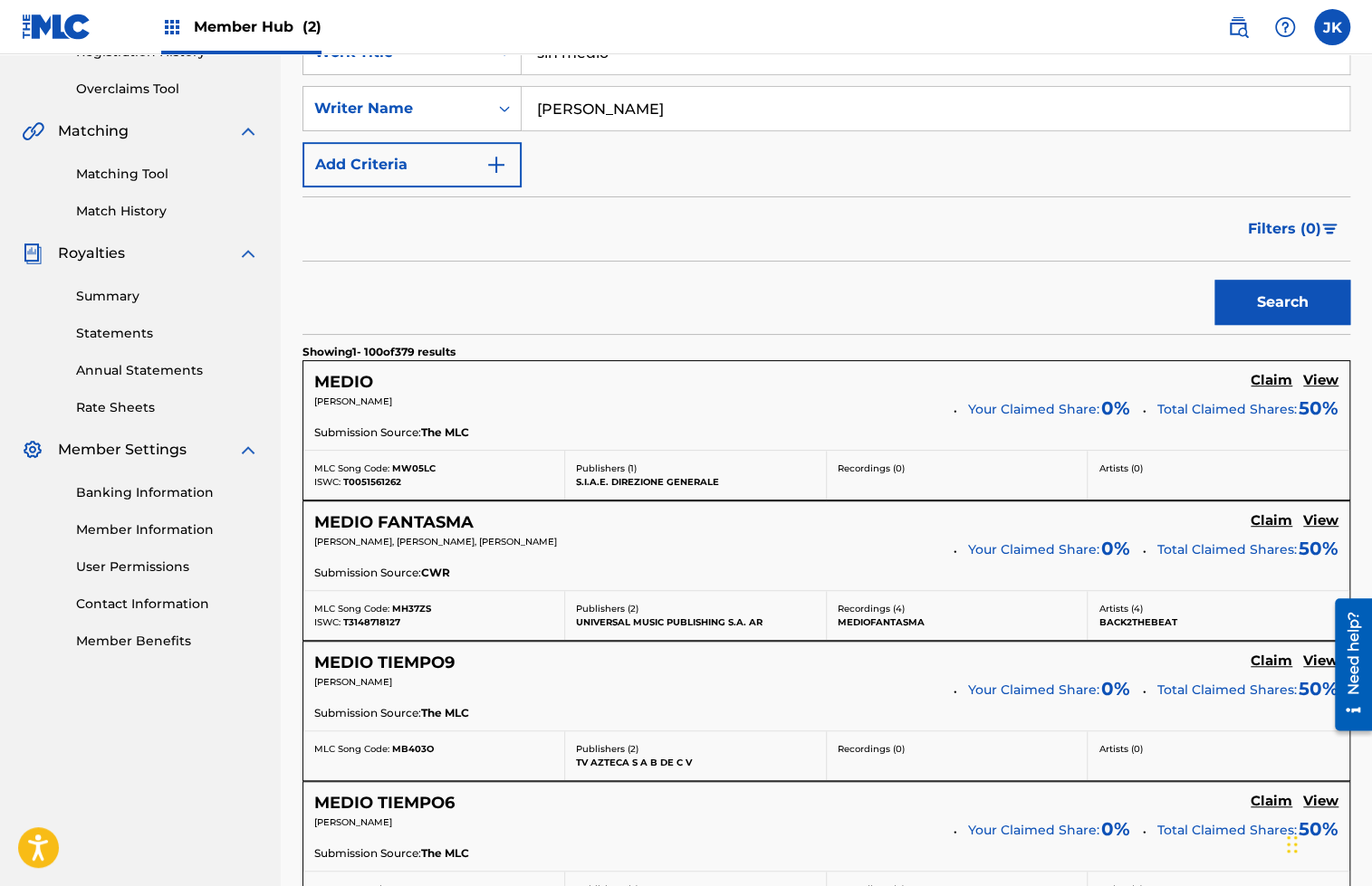
scroll to position [366, 0]
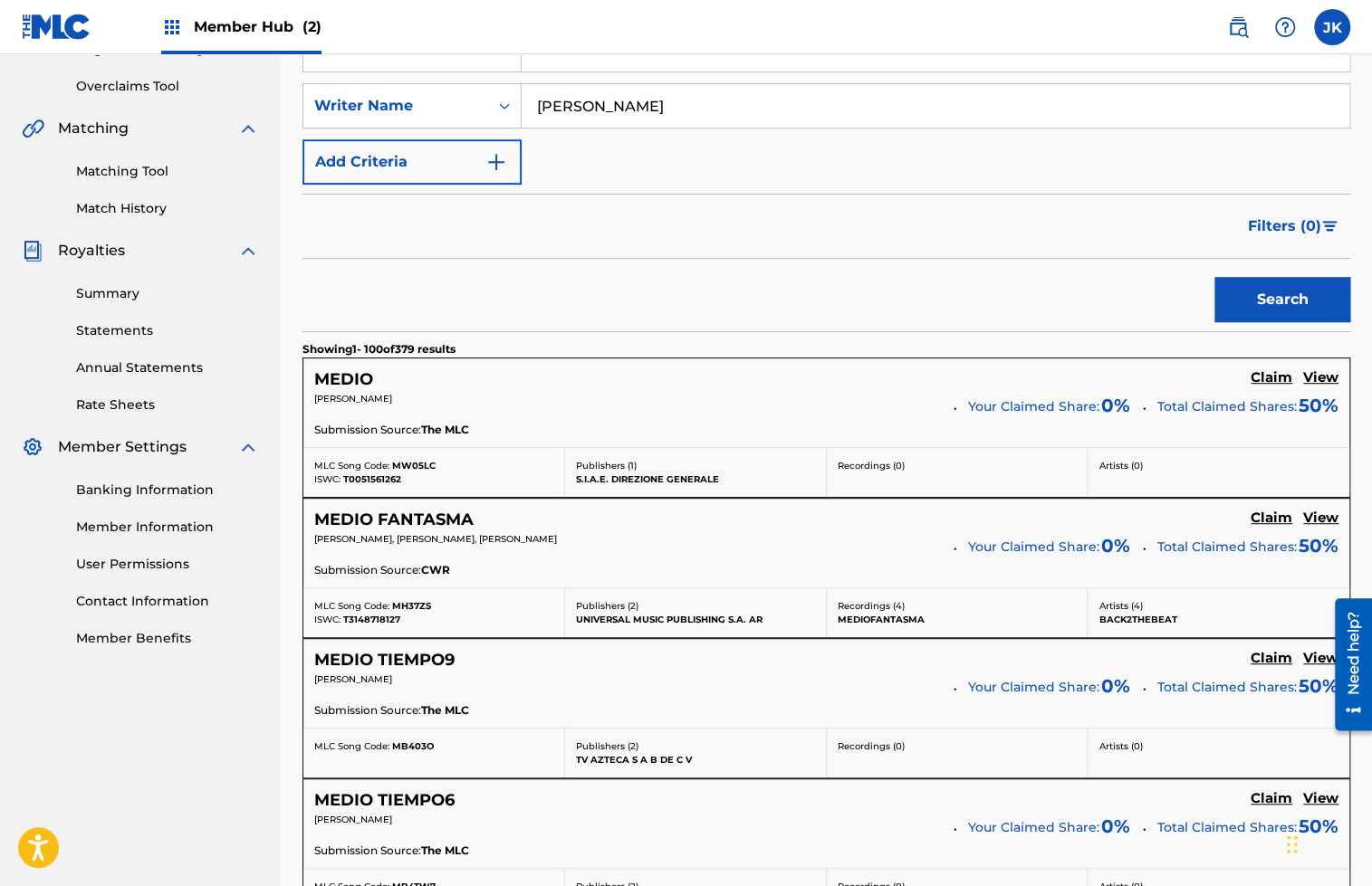
click at [748, 110] on input "[PERSON_NAME]" at bounding box center [935, 106] width 827 height 43
type input "[PERSON_NAME]"
click at [1214, 310] on button "Search" at bounding box center [1282, 300] width 136 height 45
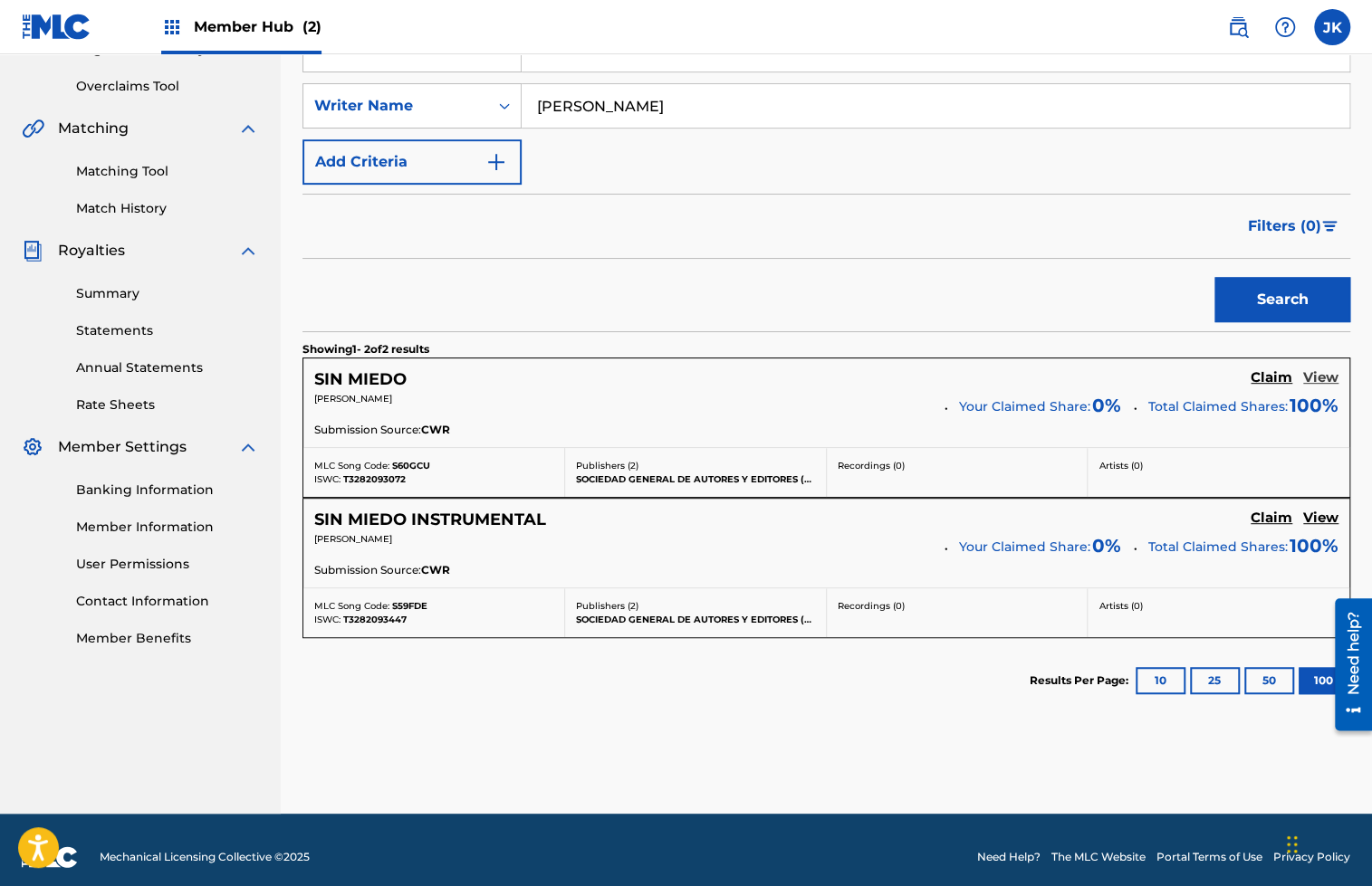
click at [1322, 373] on h5 "View" at bounding box center [1320, 378] width 35 height 17
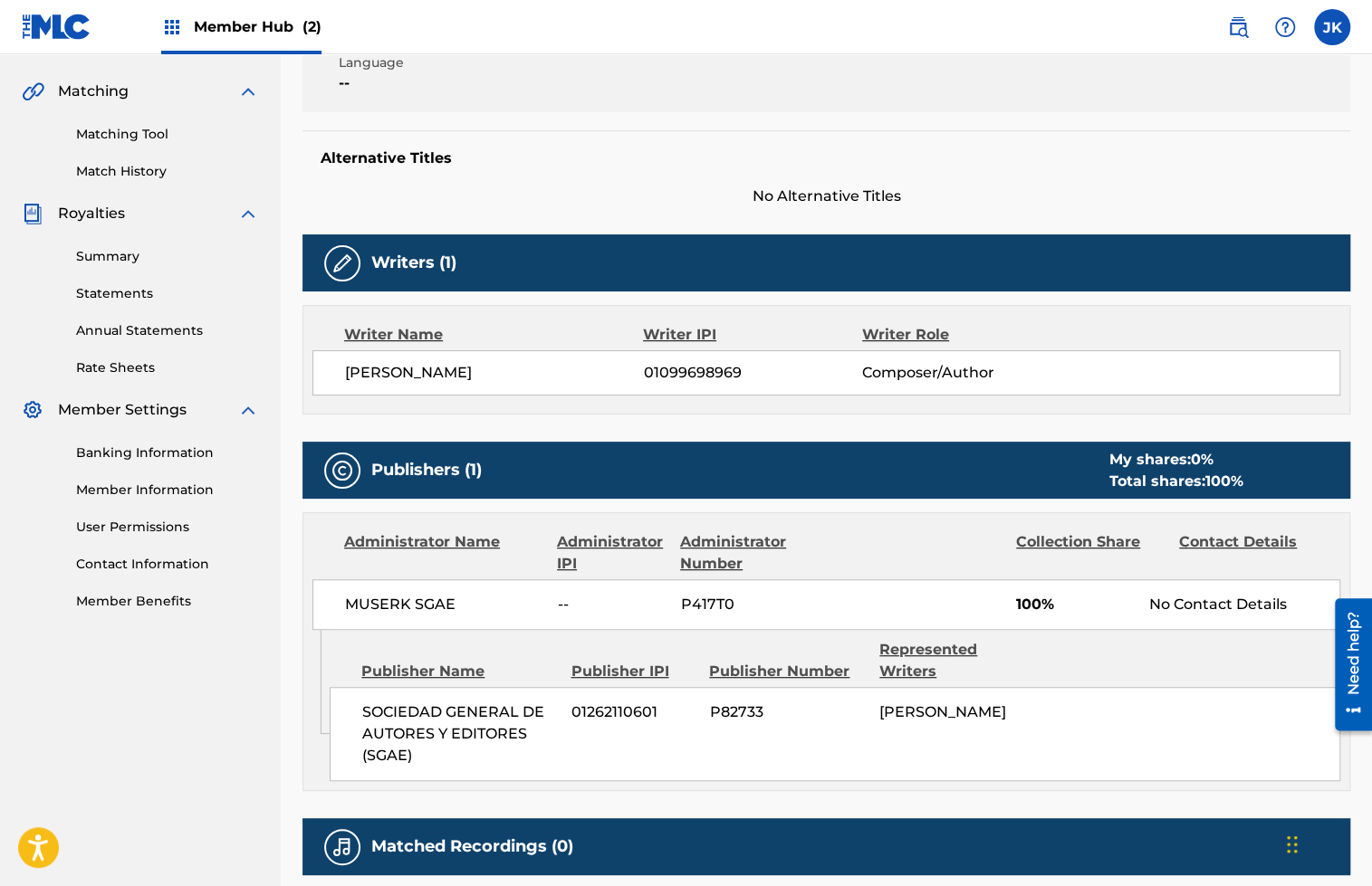
scroll to position [408, 0]
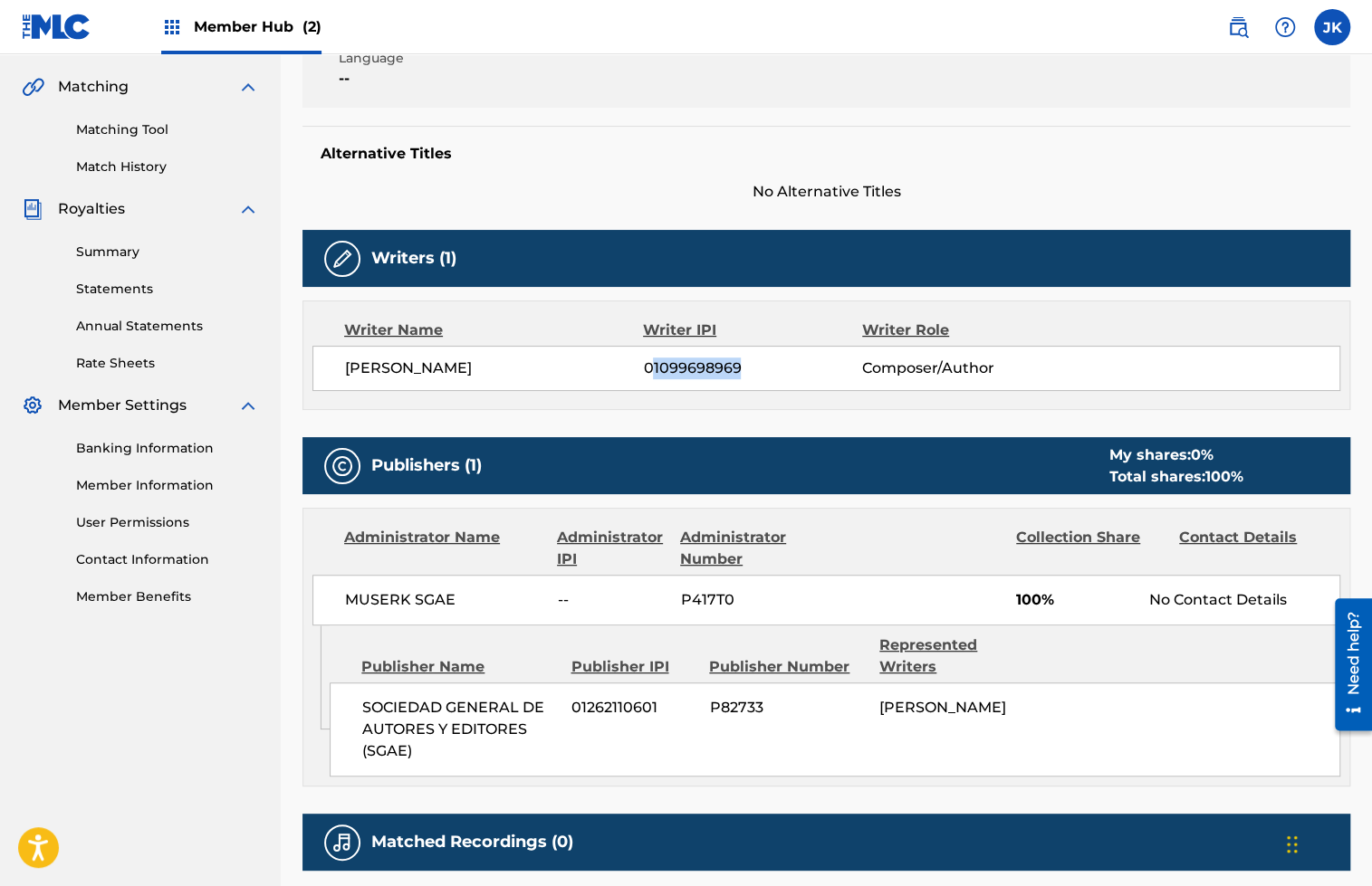
drag, startPoint x: 748, startPoint y: 368, endPoint x: 652, endPoint y: 369, distance: 96.0
click at [652, 369] on span "01099698969" at bounding box center [753, 368] width 219 height 22
drag, startPoint x: 773, startPoint y: 700, endPoint x: 748, endPoint y: 702, distance: 25.1
click at [748, 702] on span "P82733" at bounding box center [789, 707] width 157 height 22
drag, startPoint x: 664, startPoint y: 705, endPoint x: 570, endPoint y: 705, distance: 94.0
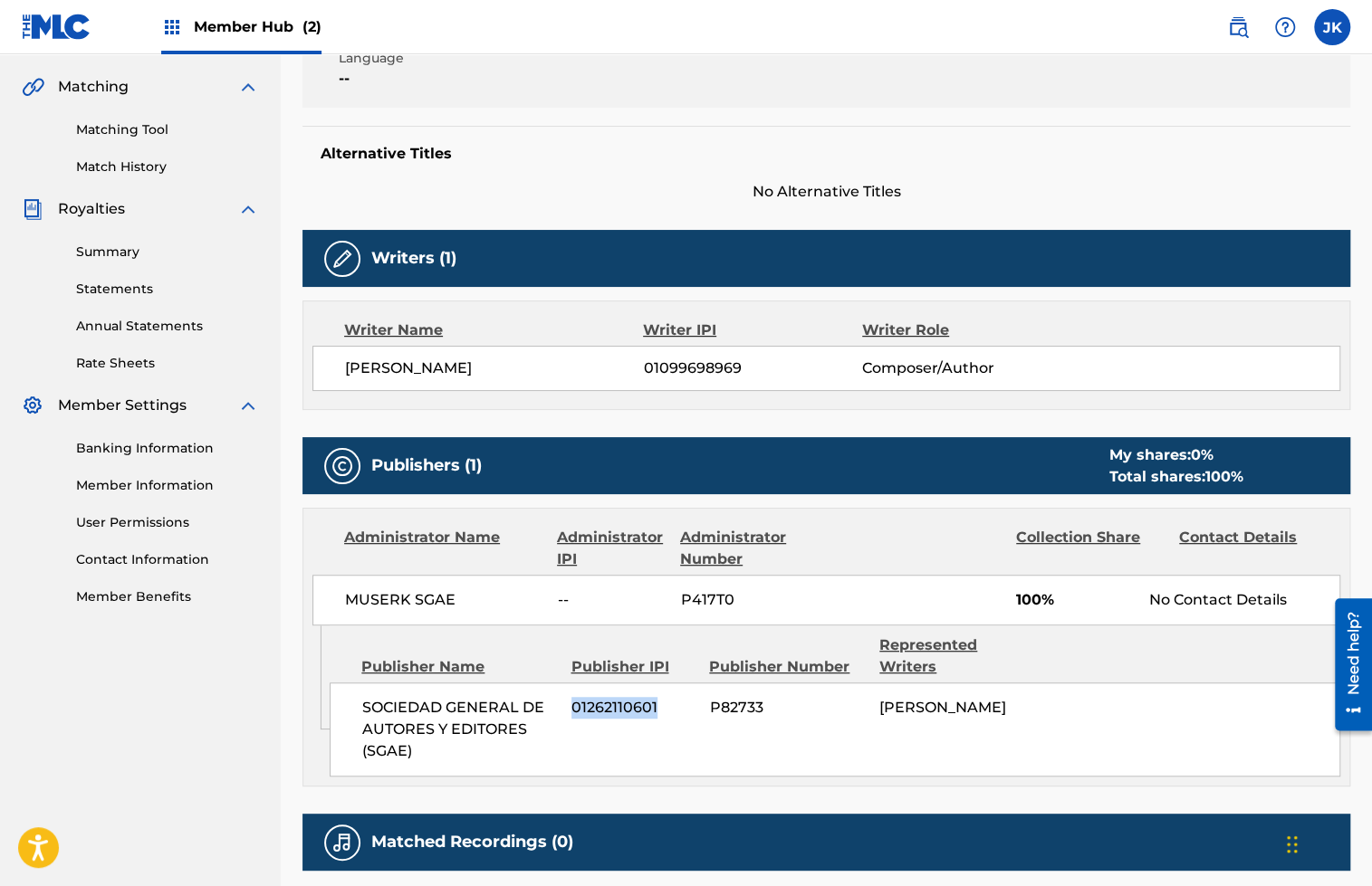
click at [571, 705] on span "01262110601" at bounding box center [634, 707] width 125 height 22
copy span "01262110601"
